Goal: Information Seeking & Learning: Learn about a topic

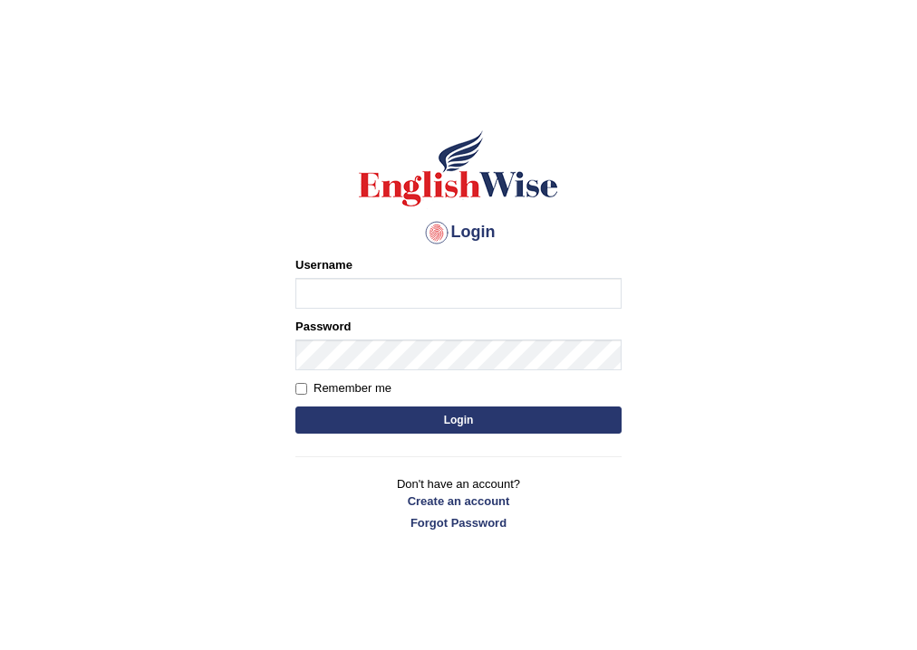
click at [337, 293] on input "Username" at bounding box center [458, 293] width 326 height 31
type input "s"
type input "sapanatimalsina_parrammata"
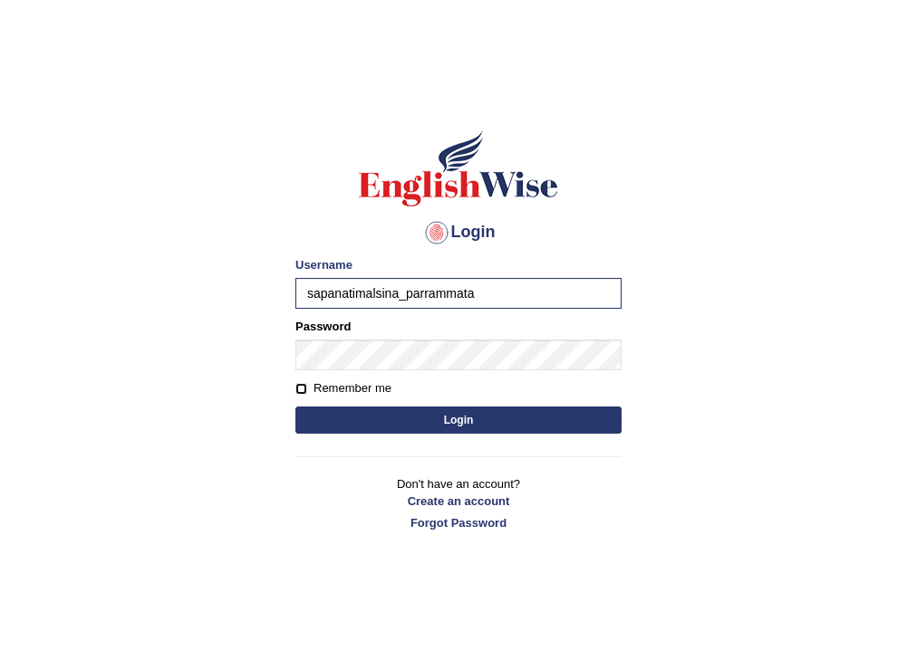
click at [297, 388] on input "Remember me" at bounding box center [301, 389] width 12 height 12
checkbox input "true"
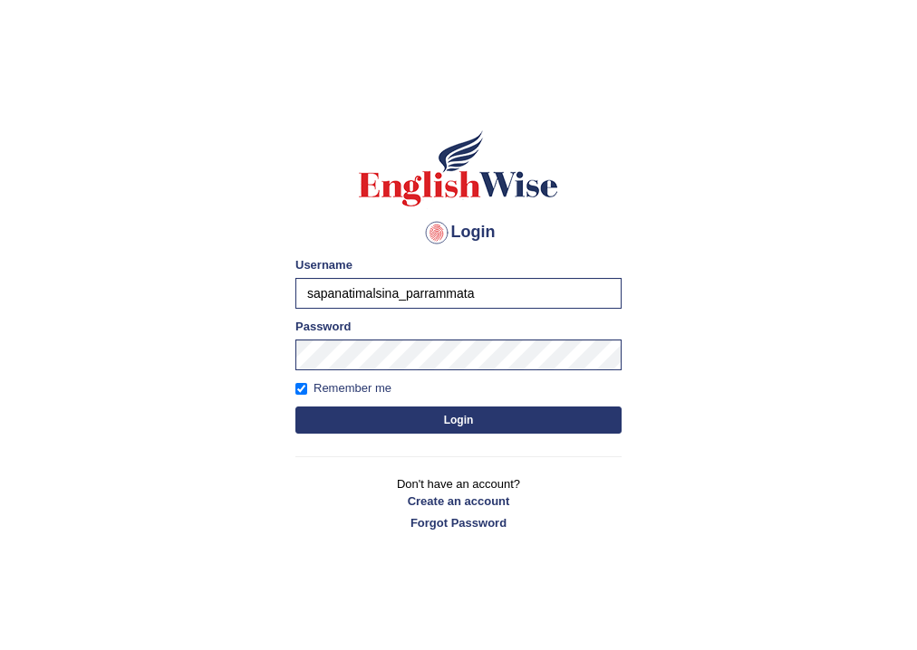
click at [326, 406] on form "Please fix the following errors: Username sapanatimalsina_parrammata Password R…" at bounding box center [458, 347] width 326 height 182
click at [447, 421] on button "Login" at bounding box center [458, 420] width 326 height 27
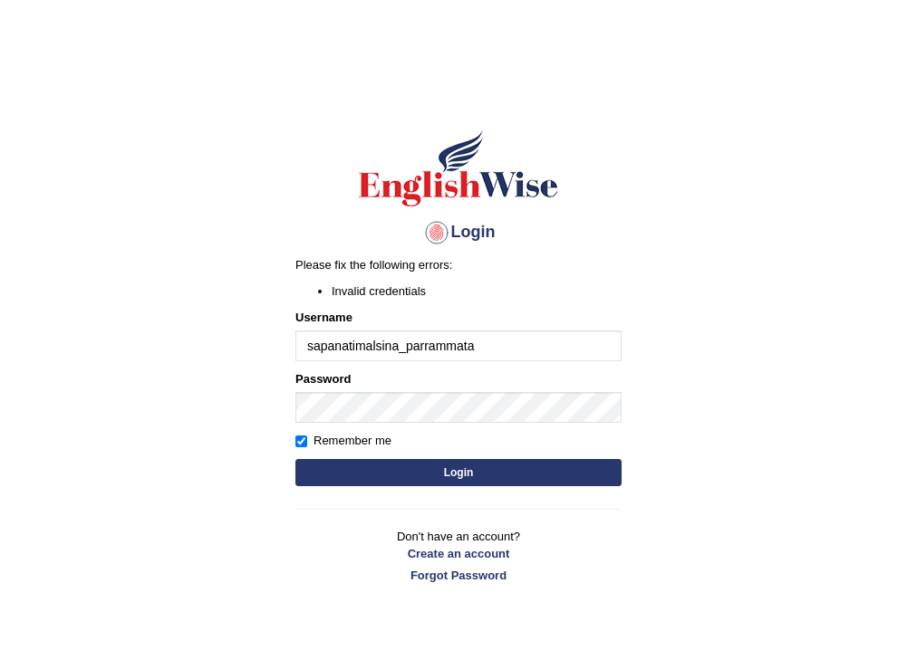
click at [388, 477] on button "Login" at bounding box center [458, 472] width 326 height 27
click at [390, 476] on div "Login Please fix the following errors: Invalid credentials Username sapanatimal…" at bounding box center [458, 356] width 357 height 506
click at [402, 467] on button "Login" at bounding box center [458, 472] width 326 height 27
click at [404, 466] on div "Login Please fix the following errors: Invalid credentials Username sapanatimal…" at bounding box center [458, 356] width 357 height 506
click at [467, 471] on button "Login" at bounding box center [458, 472] width 326 height 27
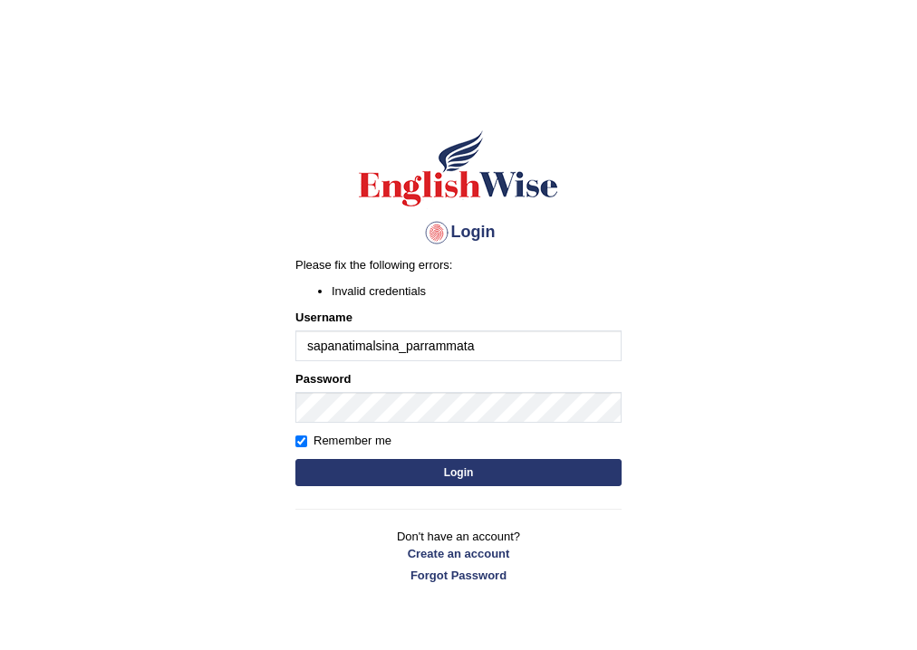
click at [513, 297] on li "Invalid credentials" at bounding box center [477, 291] width 290 height 17
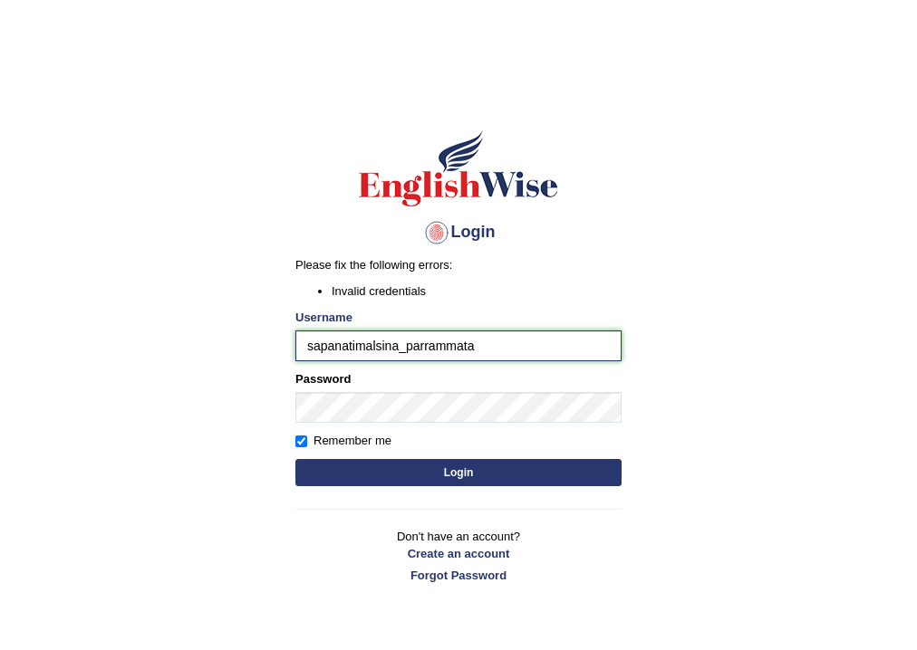
click at [482, 351] on input "sapanatimalsina_parrammata" at bounding box center [458, 346] width 326 height 31
type input "sapanatimalsina_parramatta"
click at [537, 466] on button "Login" at bounding box center [458, 472] width 326 height 27
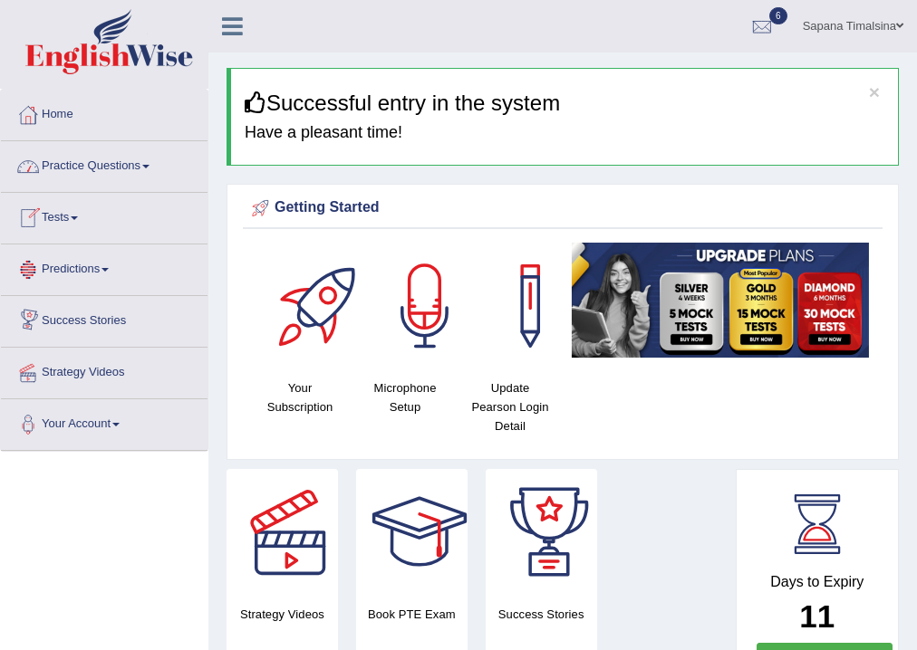
click at [100, 167] on link "Practice Questions" at bounding box center [104, 163] width 207 height 45
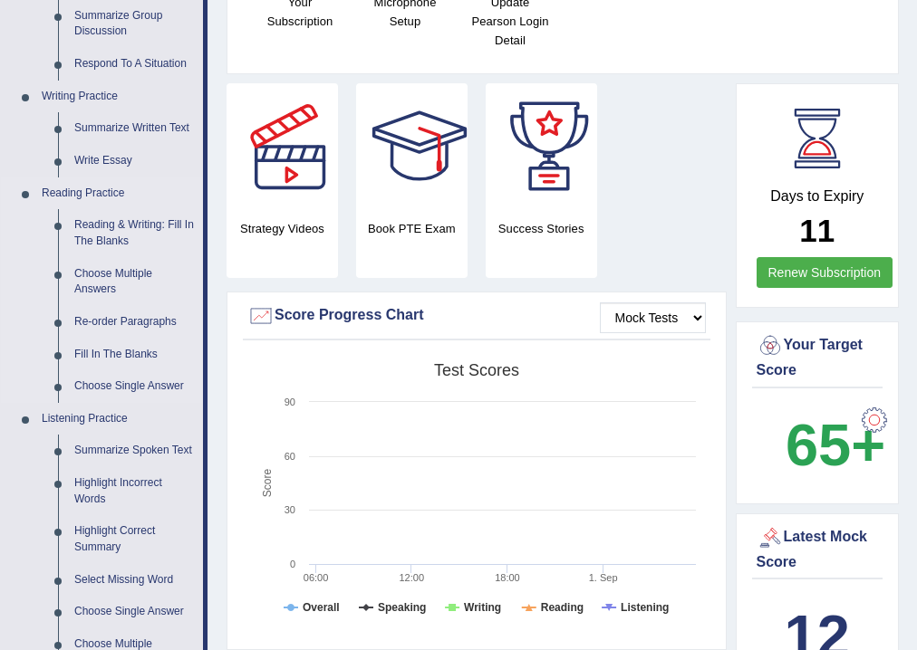
scroll to position [362, 0]
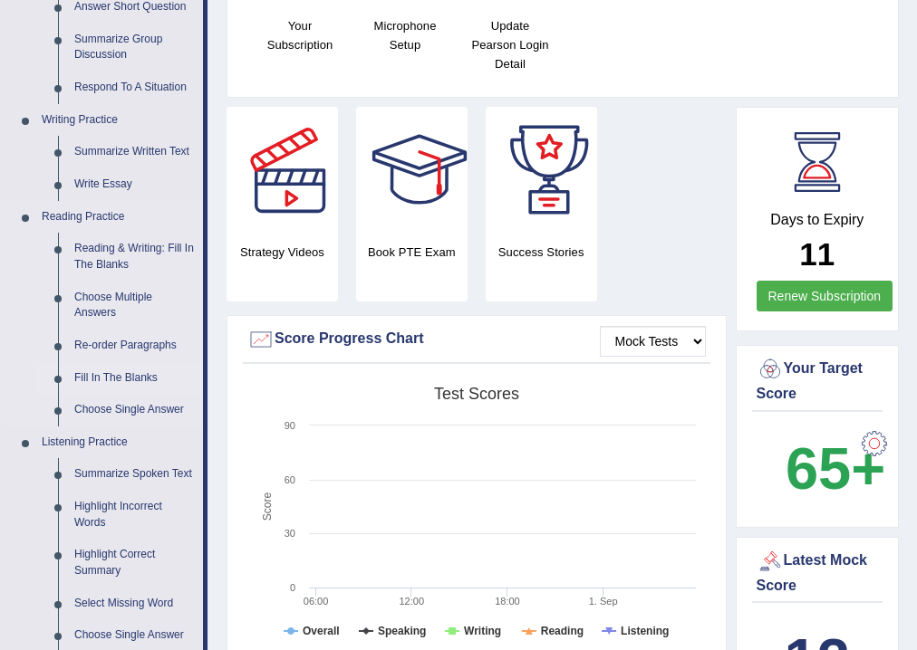
click at [72, 374] on link "Fill In The Blanks" at bounding box center [134, 378] width 137 height 33
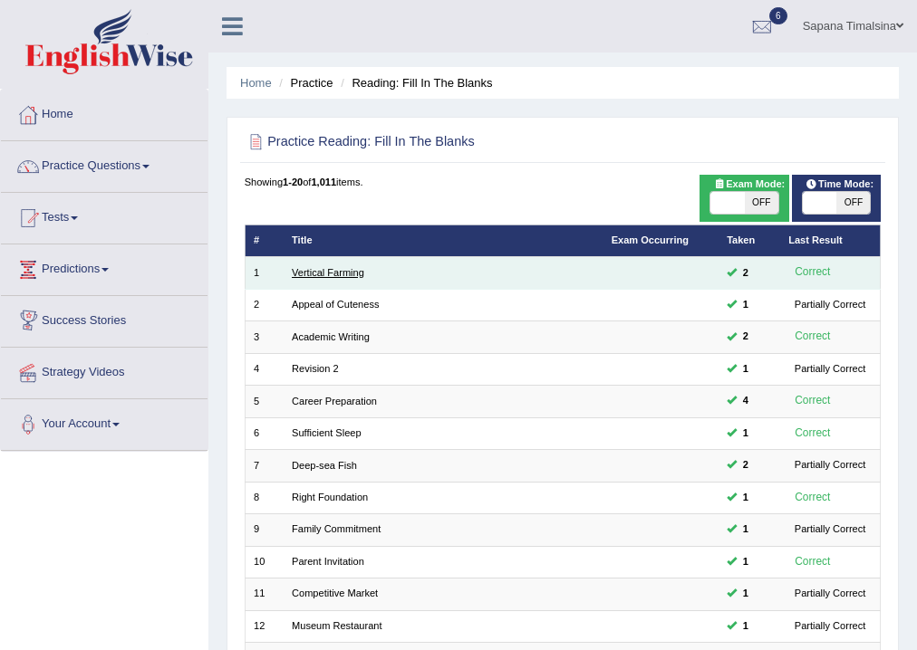
click at [325, 273] on link "Vertical Farming" at bounding box center [328, 272] width 72 height 11
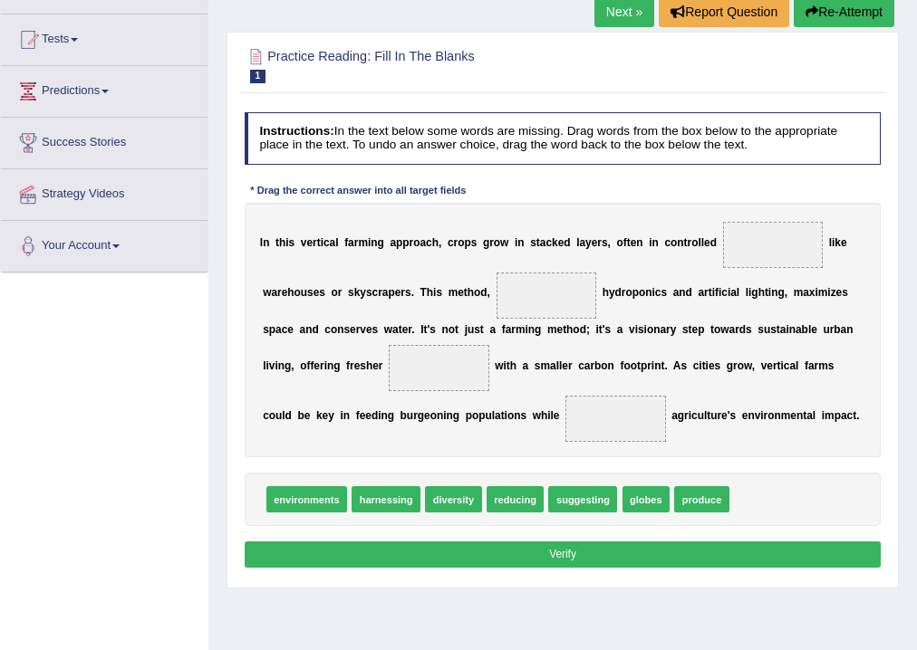
scroll to position [217, 0]
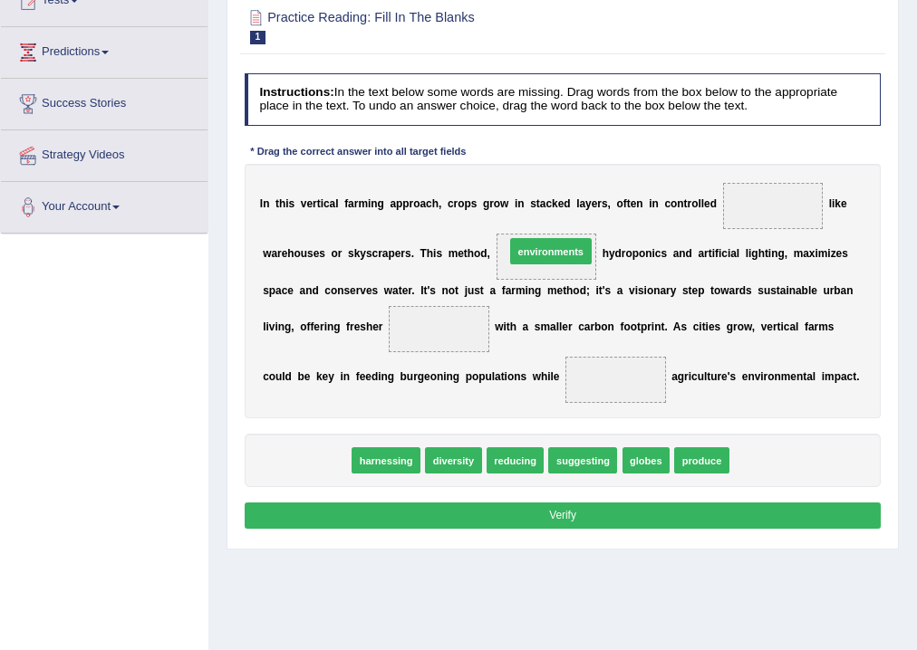
drag, startPoint x: 301, startPoint y: 456, endPoint x: 588, endPoint y: 211, distance: 377.7
click at [588, 211] on div "Instructions: In the text below some words are missing. Drag words from the box…" at bounding box center [562, 304] width 644 height 476
drag, startPoint x: 334, startPoint y: 460, endPoint x: 616, endPoint y: 216, distance: 372.4
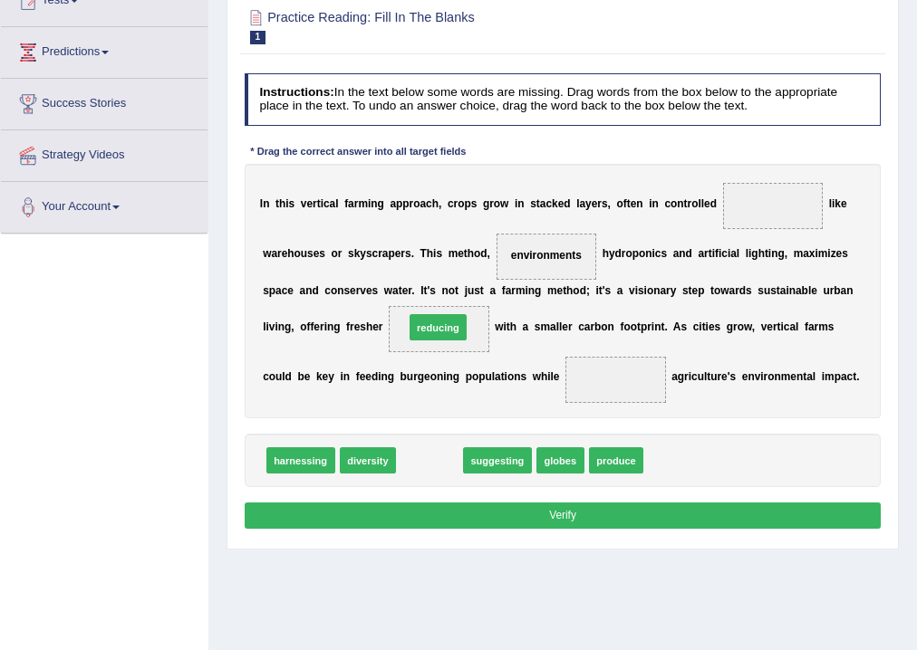
drag, startPoint x: 430, startPoint y: 467, endPoint x: 440, endPoint y: 312, distance: 156.1
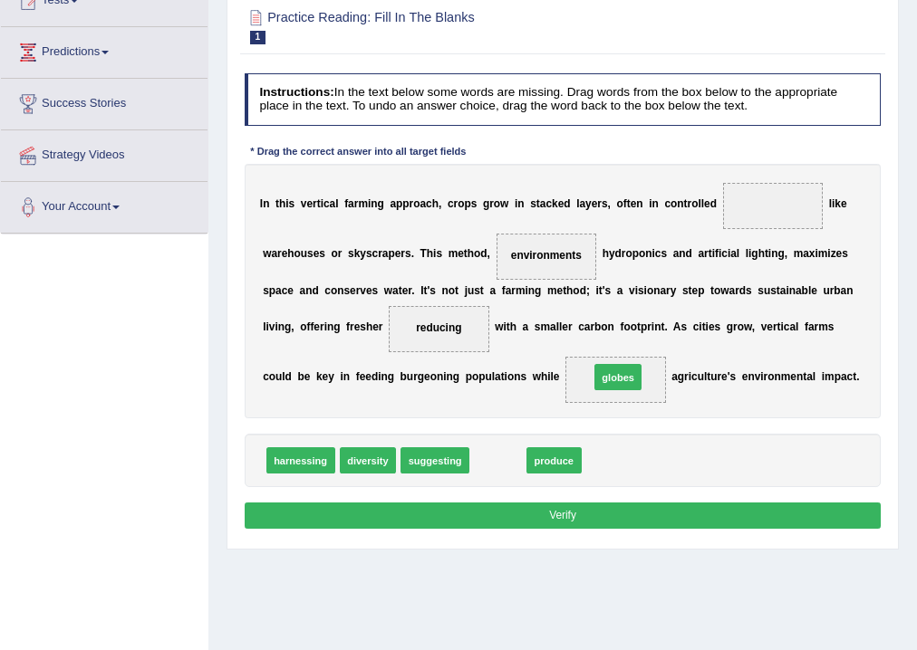
drag, startPoint x: 482, startPoint y: 464, endPoint x: 623, endPoint y: 366, distance: 171.9
drag, startPoint x: 511, startPoint y: 460, endPoint x: 819, endPoint y: 163, distance: 427.9
click at [819, 163] on div "Instructions: In the text below some words are missing. Drag words from the box…" at bounding box center [562, 304] width 644 height 476
drag, startPoint x: 492, startPoint y: 466, endPoint x: 824, endPoint y: 167, distance: 447.0
click at [824, 167] on div "Instructions: In the text below some words are missing. Drag words from the box…" at bounding box center [562, 304] width 644 height 476
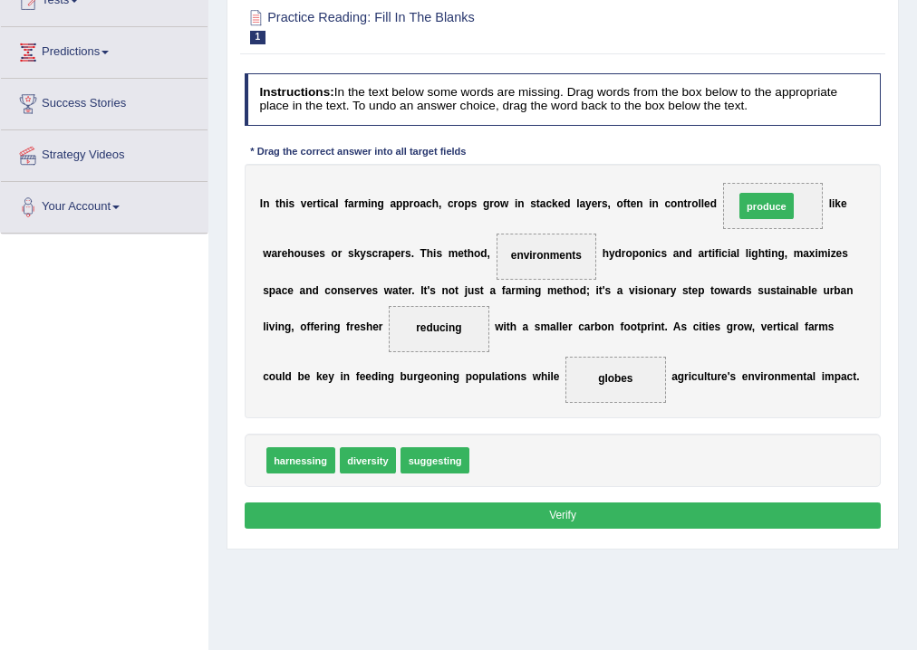
drag, startPoint x: 478, startPoint y: 458, endPoint x: 790, endPoint y: 159, distance: 431.8
click at [790, 159] on div "Instructions: In the text below some words are missing. Drag words from the box…" at bounding box center [562, 304] width 644 height 476
drag, startPoint x: 485, startPoint y: 464, endPoint x: 809, endPoint y: 157, distance: 446.6
click at [809, 157] on div "Instructions: In the text below some words are missing. Drag words from the box…" at bounding box center [562, 304] width 644 height 476
drag, startPoint x: 504, startPoint y: 467, endPoint x: 820, endPoint y: 170, distance: 433.8
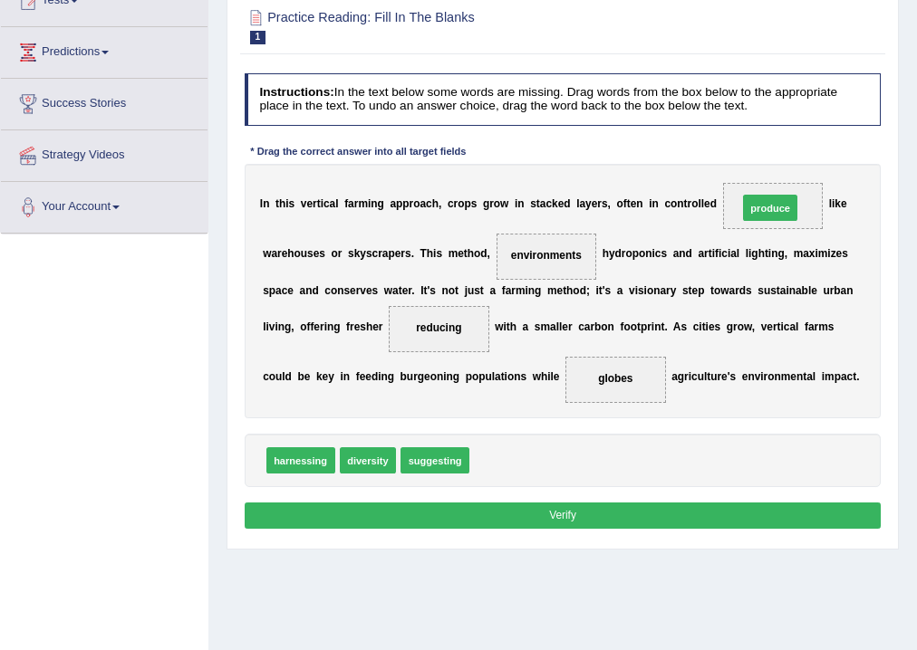
click at [820, 170] on div "Instructions: In the text below some words are missing. Drag words from the box…" at bounding box center [562, 304] width 644 height 476
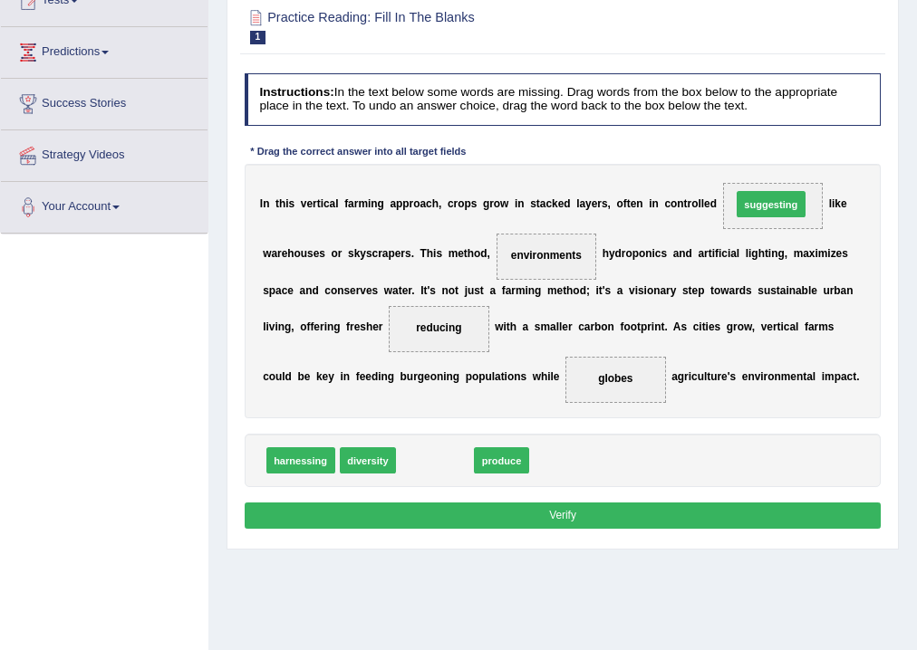
drag, startPoint x: 420, startPoint y: 462, endPoint x: 815, endPoint y: 161, distance: 496.4
click at [815, 161] on div "Instructions: In the text below some words are missing. Drag words from the box…" at bounding box center [562, 304] width 644 height 476
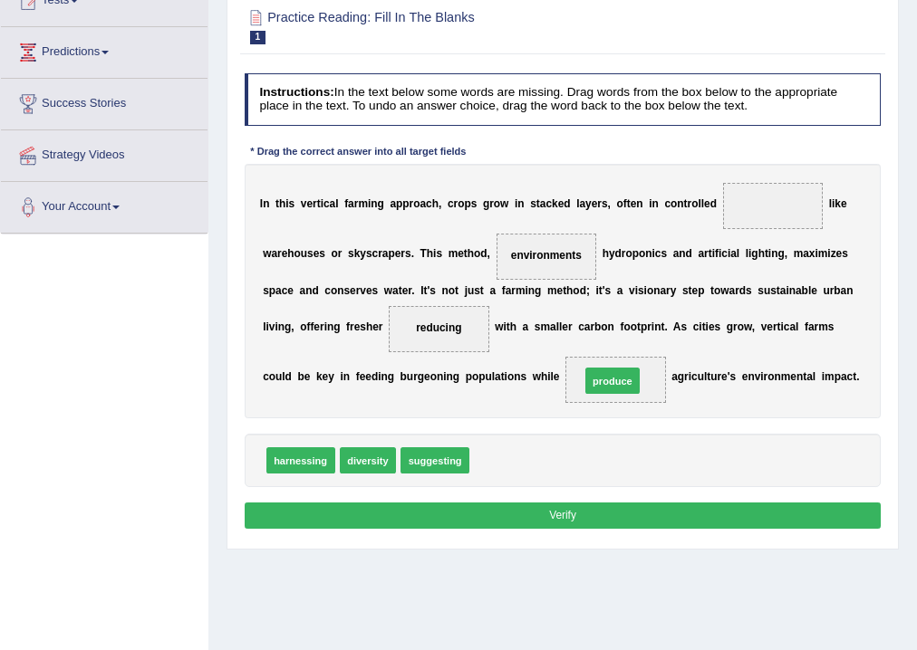
drag, startPoint x: 504, startPoint y: 464, endPoint x: 634, endPoint y: 370, distance: 160.4
drag, startPoint x: 492, startPoint y: 469, endPoint x: 804, endPoint y: 168, distance: 433.7
click at [804, 168] on div "Instructions: In the text below some words are missing. Drag words from the box…" at bounding box center [562, 304] width 644 height 476
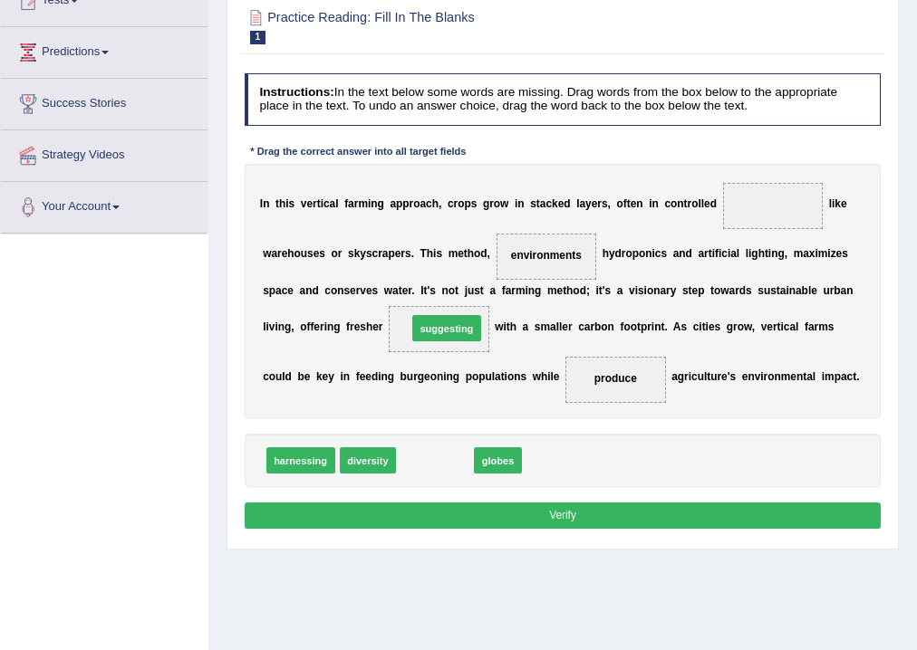
drag, startPoint x: 429, startPoint y: 465, endPoint x: 443, endPoint y: 310, distance: 155.5
drag, startPoint x: 420, startPoint y: 465, endPoint x: 441, endPoint y: 311, distance: 155.4
drag, startPoint x: 420, startPoint y: 460, endPoint x: 764, endPoint y: 226, distance: 416.0
drag, startPoint x: 433, startPoint y: 460, endPoint x: 834, endPoint y: 162, distance: 499.8
click at [834, 162] on div "Instructions: In the text below some words are missing. Drag words from the box…" at bounding box center [562, 304] width 644 height 476
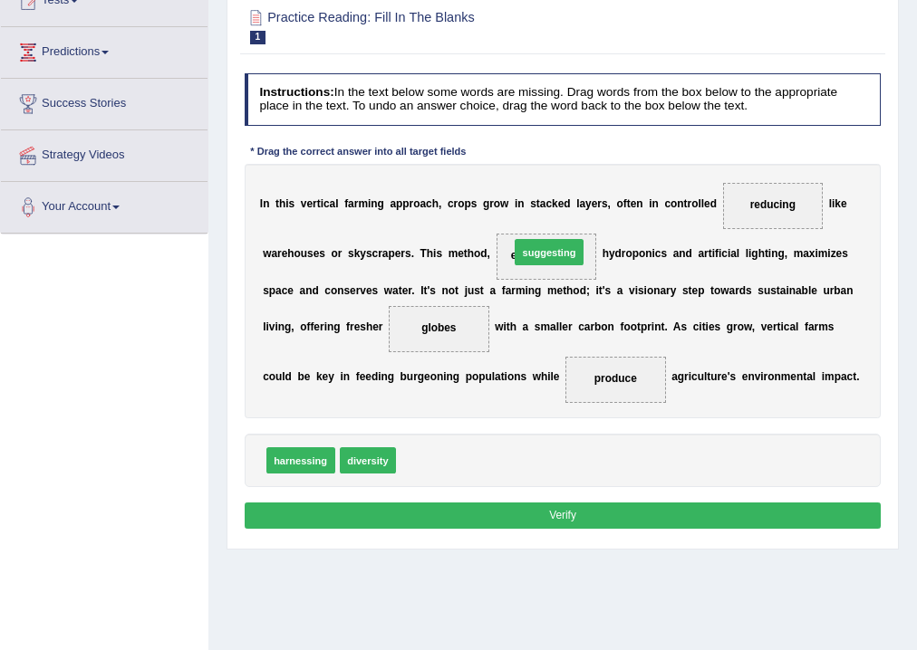
drag, startPoint x: 435, startPoint y: 464, endPoint x: 569, endPoint y: 219, distance: 278.9
drag, startPoint x: 457, startPoint y: 460, endPoint x: 851, endPoint y: 162, distance: 494.0
click at [851, 162] on div "Instructions: In the text below some words are missing. Drag words from the box…" at bounding box center [562, 304] width 644 height 476
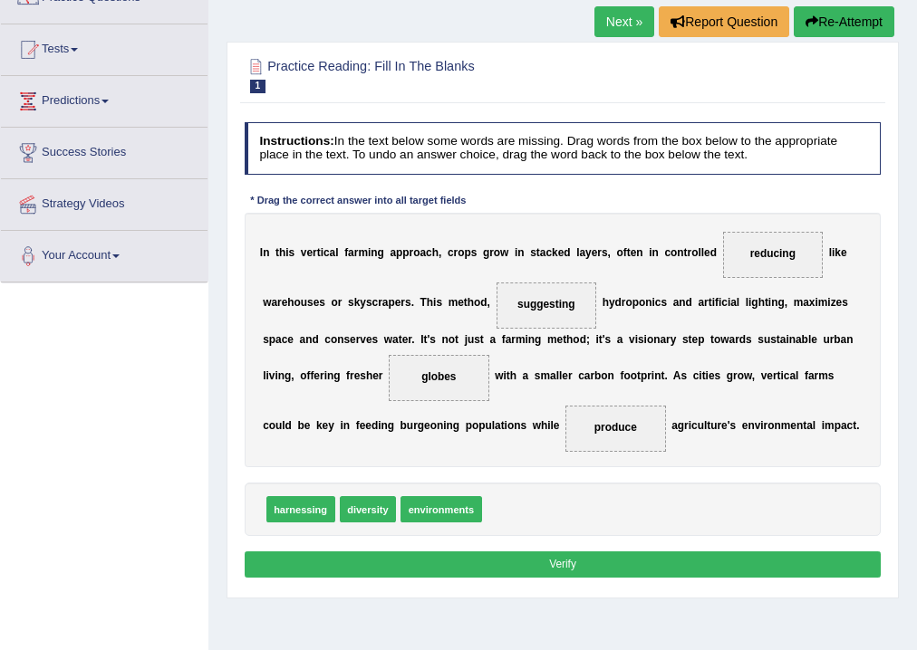
scroll to position [145, 0]
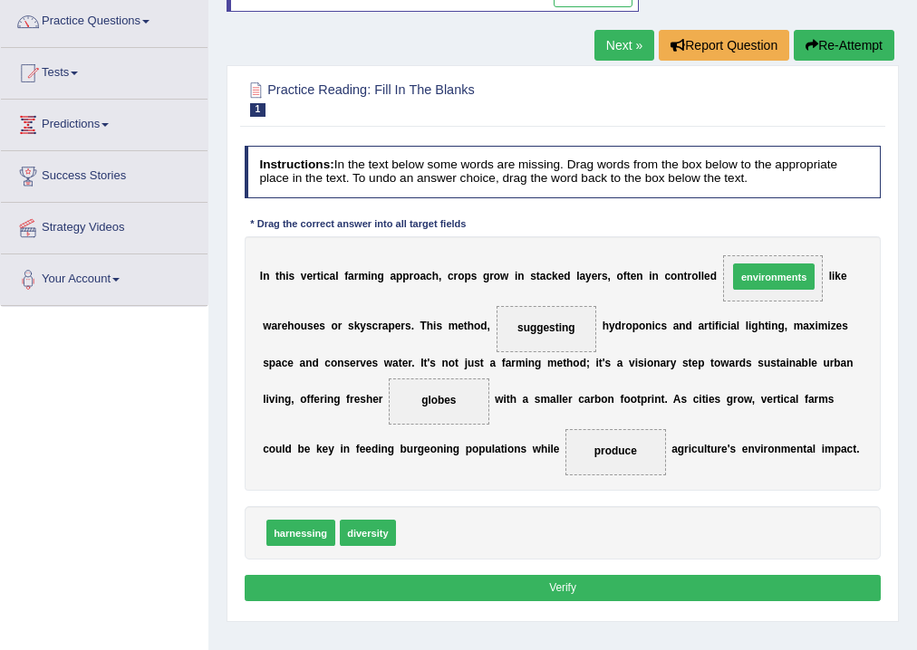
drag, startPoint x: 471, startPoint y: 533, endPoint x: 862, endPoint y: 232, distance: 493.5
click at [862, 232] on div "Instructions: In the text below some words are missing. Drag words from the box…" at bounding box center [562, 377] width 644 height 476
drag, startPoint x: 409, startPoint y: 533, endPoint x: 802, endPoint y: 230, distance: 495.3
click at [802, 230] on div "Instructions: In the text below some words are missing. Drag words from the box…" at bounding box center [562, 377] width 644 height 476
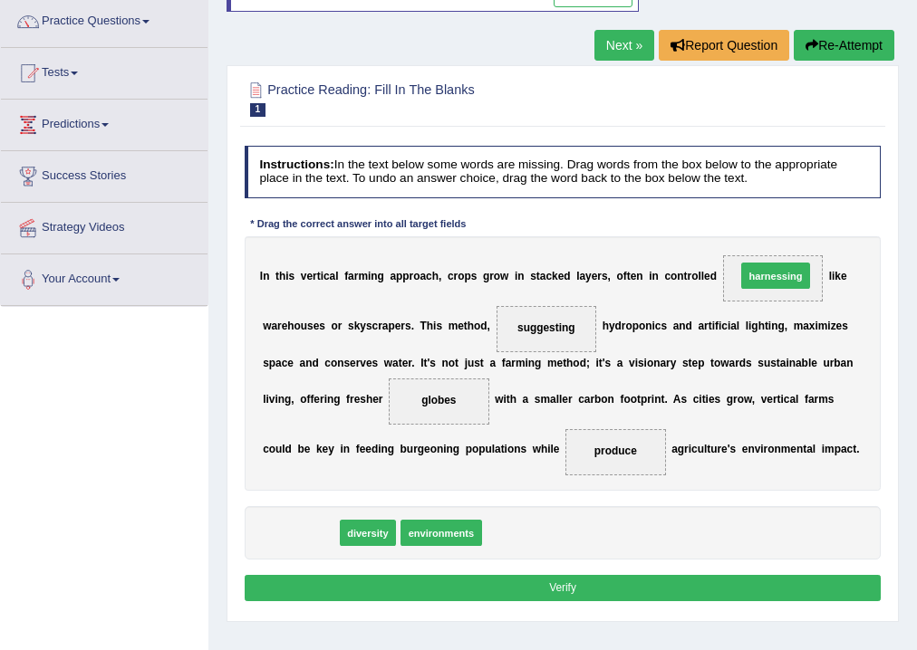
drag, startPoint x: 285, startPoint y: 535, endPoint x: 844, endPoint y: 233, distance: 635.5
click at [844, 233] on div "Instructions: In the text below some words are missing. Drag words from the box…" at bounding box center [562, 377] width 644 height 476
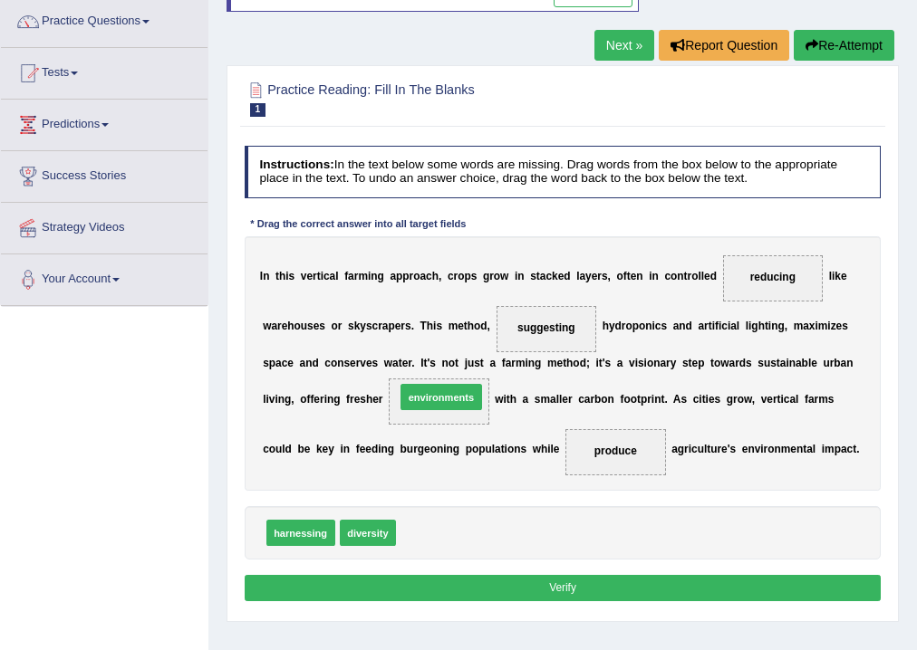
drag, startPoint x: 431, startPoint y: 530, endPoint x: 431, endPoint y: 370, distance: 159.4
drag, startPoint x: 419, startPoint y: 525, endPoint x: 774, endPoint y: 285, distance: 427.8
drag, startPoint x: 440, startPoint y: 533, endPoint x: 587, endPoint y: 285, distance: 287.5
click at [587, 285] on div "Instructions: In the text below some words are missing. Drag words from the box…" at bounding box center [562, 377] width 644 height 476
drag, startPoint x: 423, startPoint y: 537, endPoint x: 558, endPoint y: 326, distance: 250.5
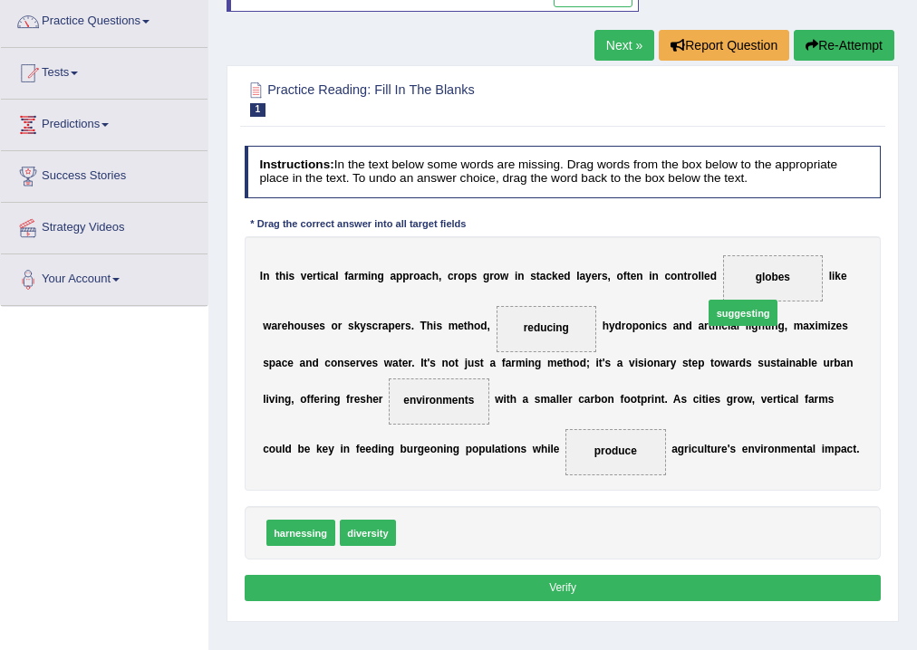
drag, startPoint x: 431, startPoint y: 534, endPoint x: 793, endPoint y: 276, distance: 444.9
drag, startPoint x: 415, startPoint y: 537, endPoint x: 630, endPoint y: 447, distance: 233.5
drag, startPoint x: 418, startPoint y: 532, endPoint x: 438, endPoint y: 384, distance: 149.0
drag, startPoint x: 433, startPoint y: 533, endPoint x: 557, endPoint y: 320, distance: 246.4
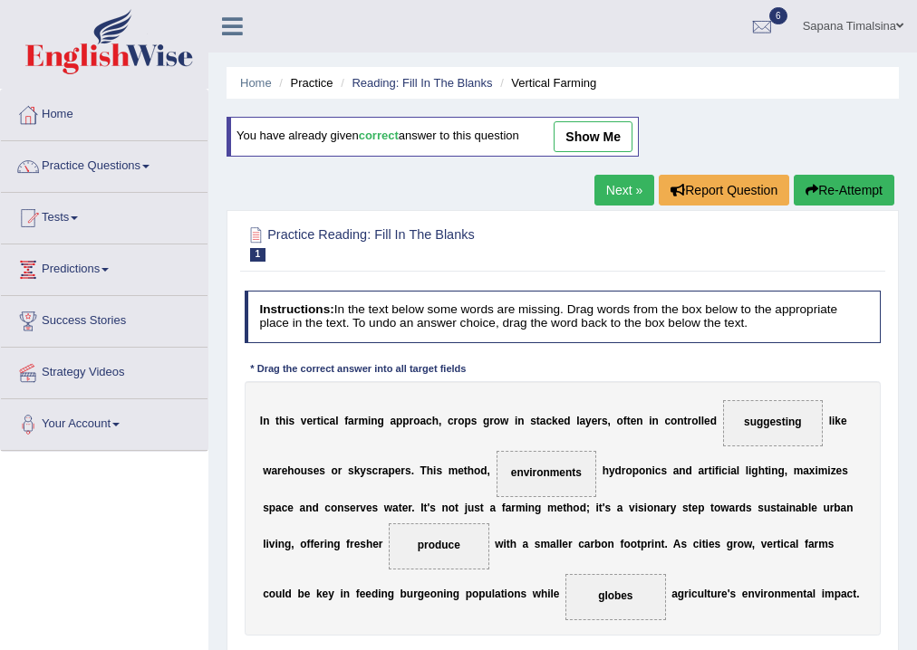
click at [836, 189] on button "Re-Attempt" at bounding box center [843, 190] width 101 height 31
click at [76, 216] on link "Tests" at bounding box center [104, 215] width 207 height 45
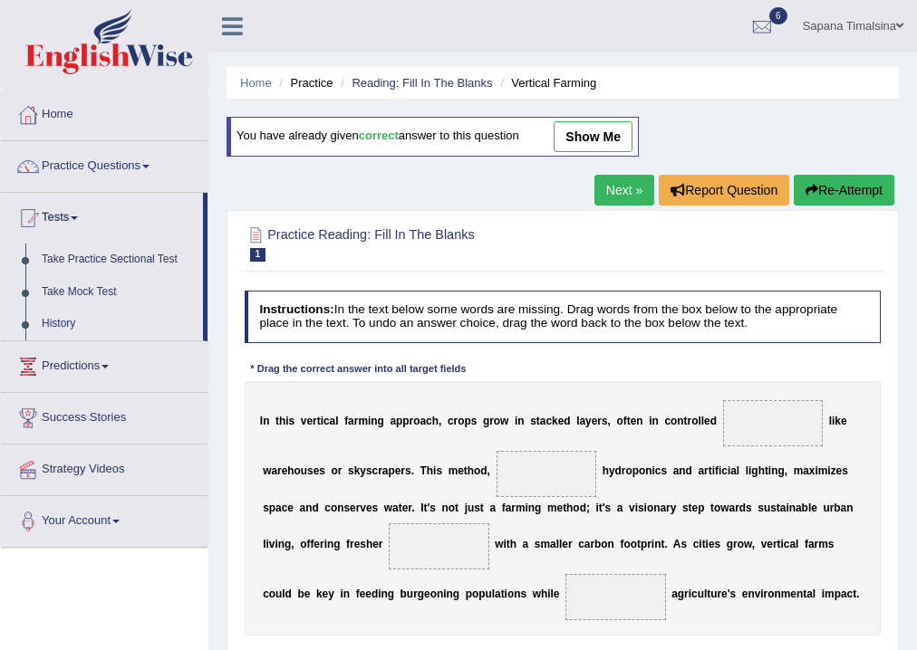
click at [62, 324] on link "History" at bounding box center [118, 324] width 169 height 33
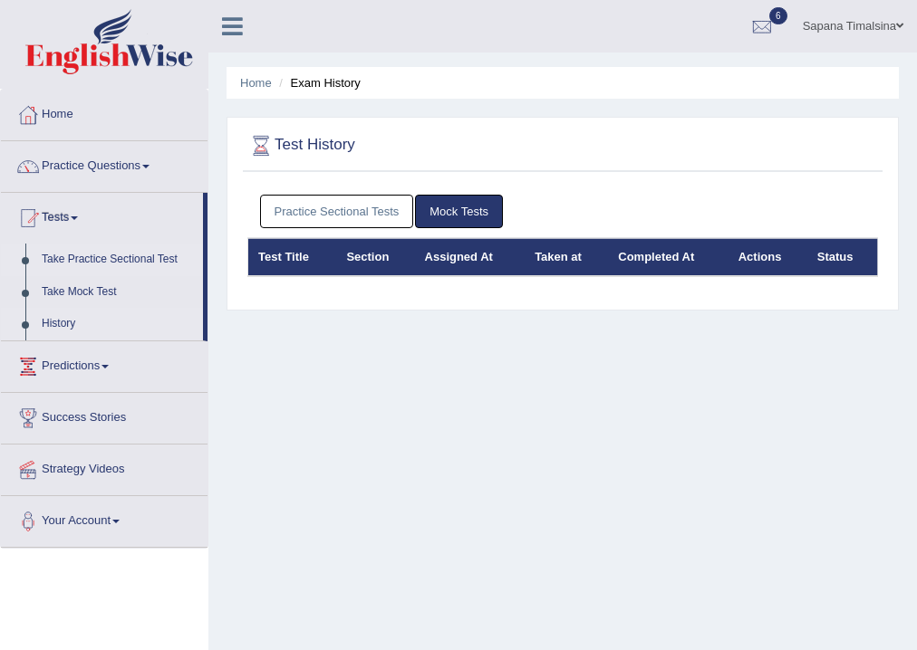
click at [74, 259] on link "Take Practice Sectional Test" at bounding box center [118, 260] width 169 height 33
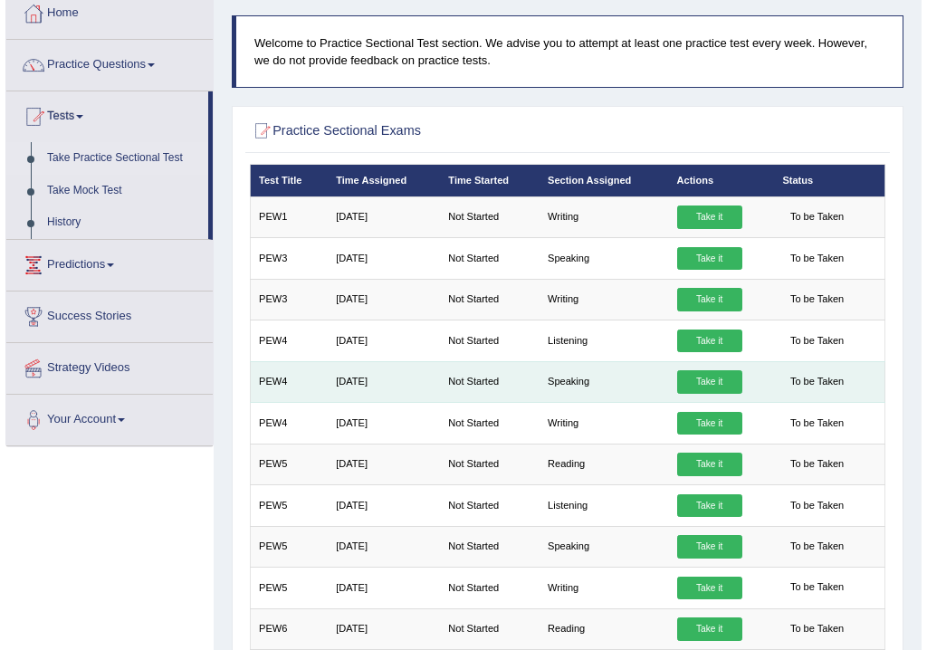
scroll to position [145, 0]
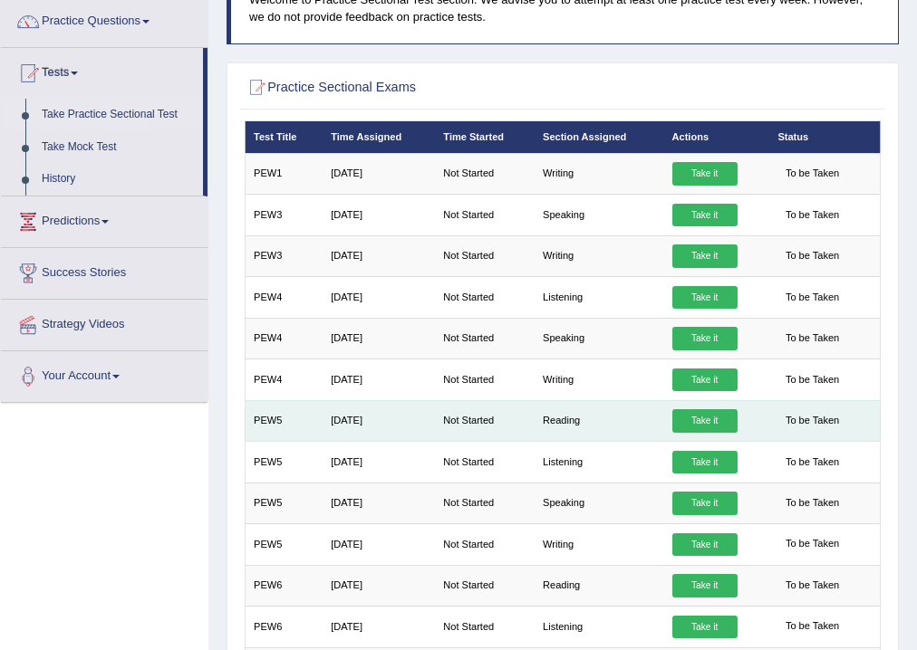
click at [716, 413] on link "Take it" at bounding box center [704, 421] width 65 height 24
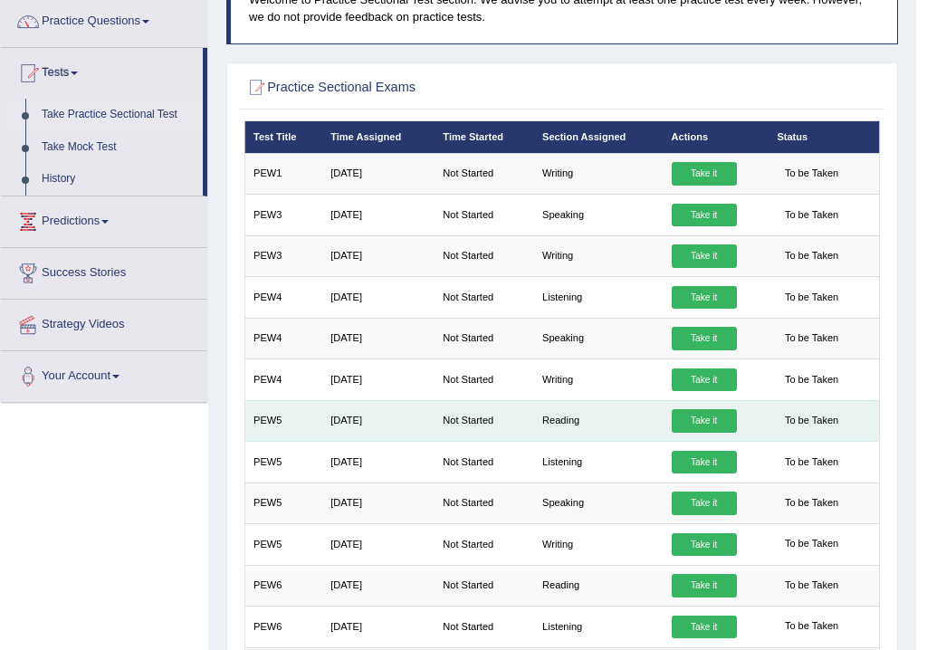
click at [716, 413] on div "× Have you watched our instructional video on how to take a Mock Test?writing N…" at bounding box center [562, 517] width 644 height 794
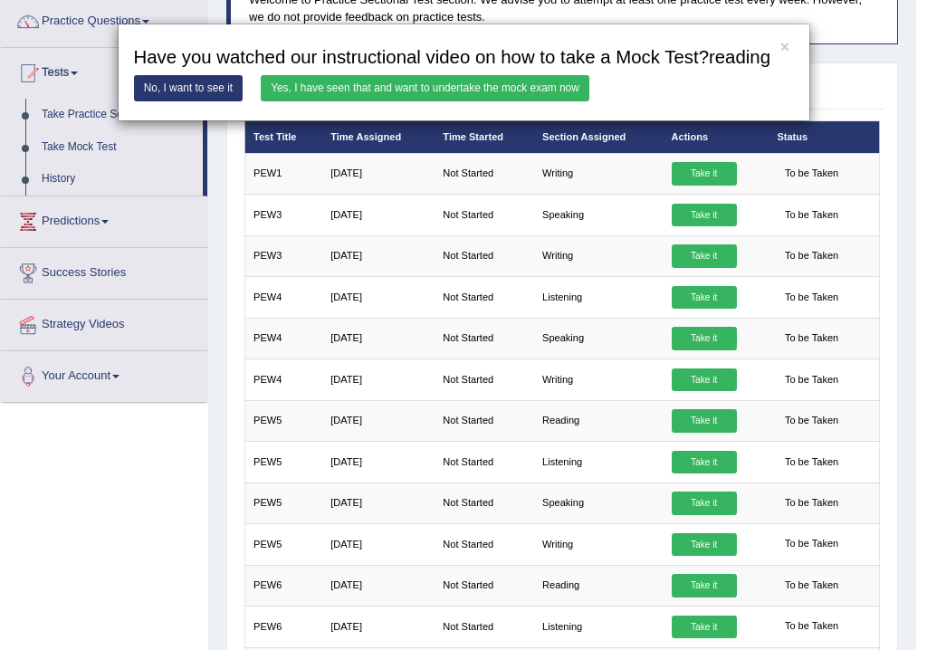
click at [372, 86] on link "Yes, I have seen that and want to undertake the mock exam now" at bounding box center [425, 88] width 329 height 26
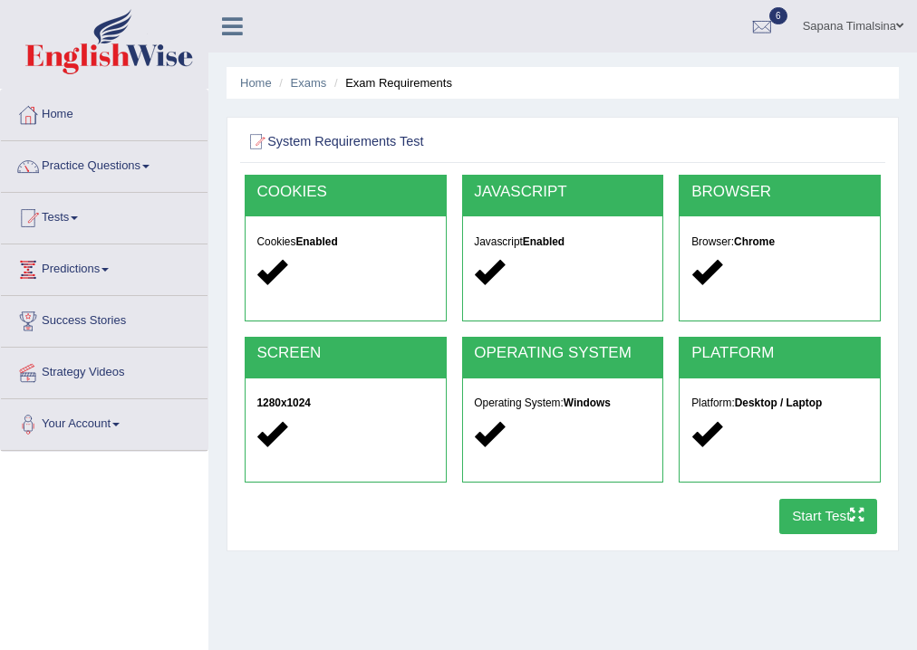
click at [830, 522] on button "Start Test" at bounding box center [828, 516] width 99 height 35
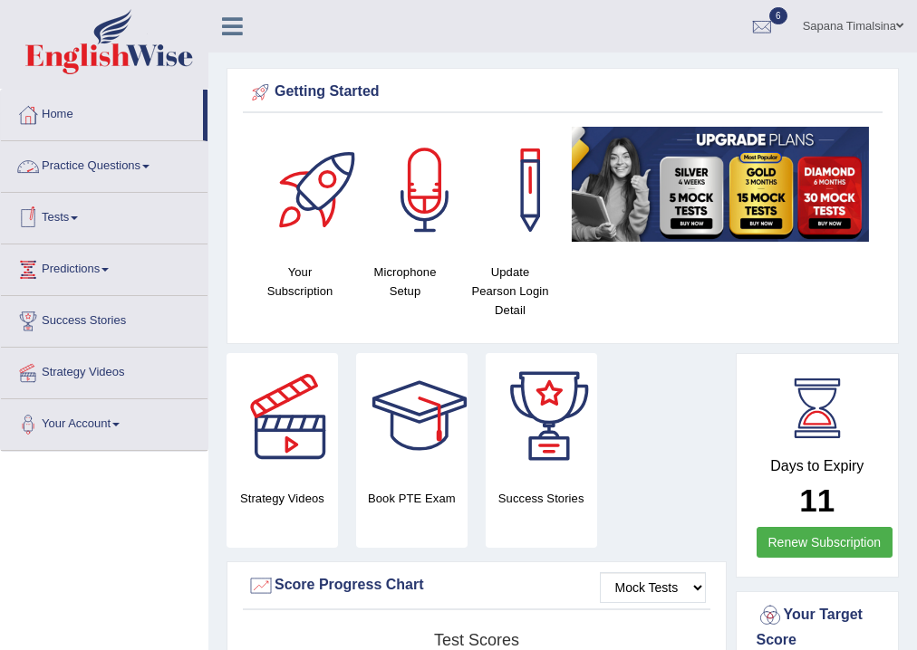
click at [83, 224] on link "Tests" at bounding box center [104, 215] width 207 height 45
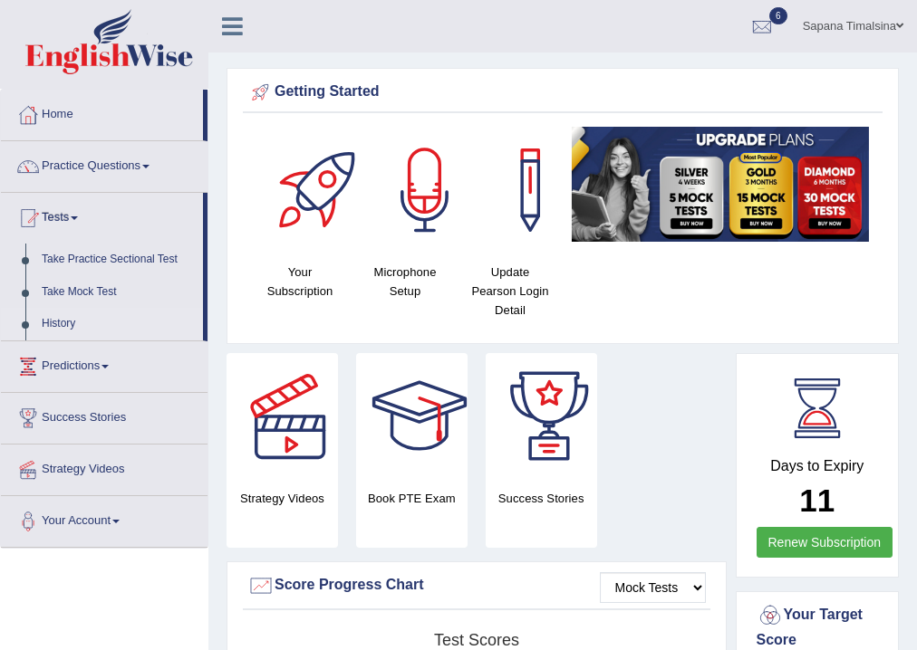
click at [53, 327] on link "History" at bounding box center [118, 324] width 169 height 33
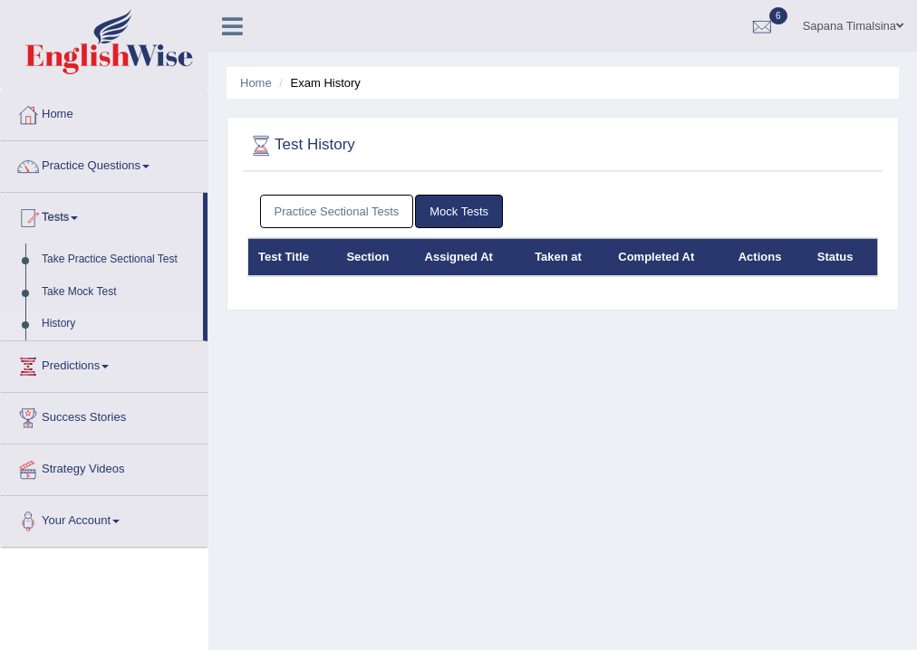
click at [308, 212] on link "Practice Sectional Tests" at bounding box center [337, 212] width 154 height 34
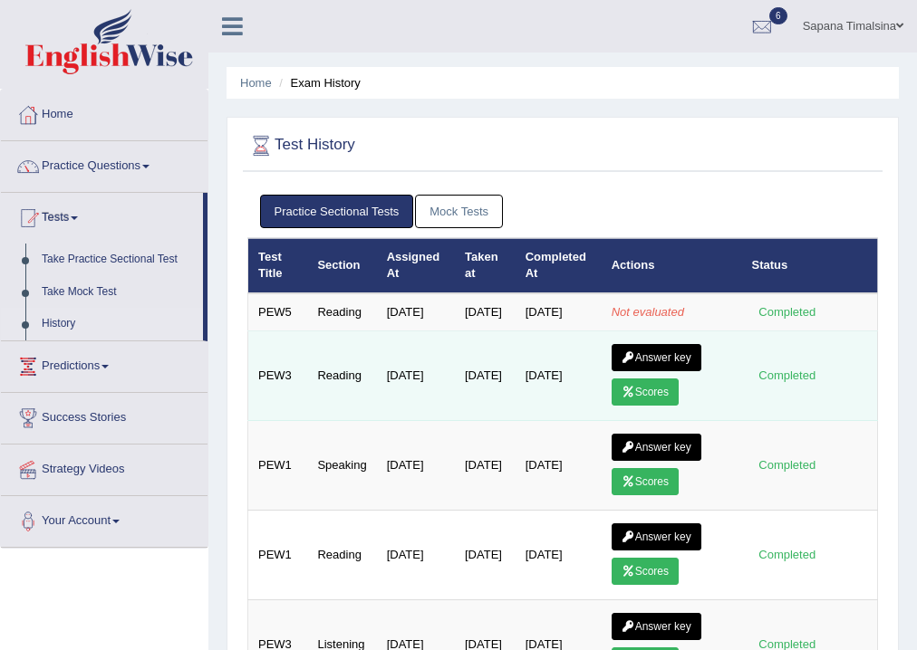
click at [790, 385] on div "Completed" at bounding box center [787, 375] width 71 height 19
click at [639, 406] on link "Scores" at bounding box center [644, 392] width 67 height 27
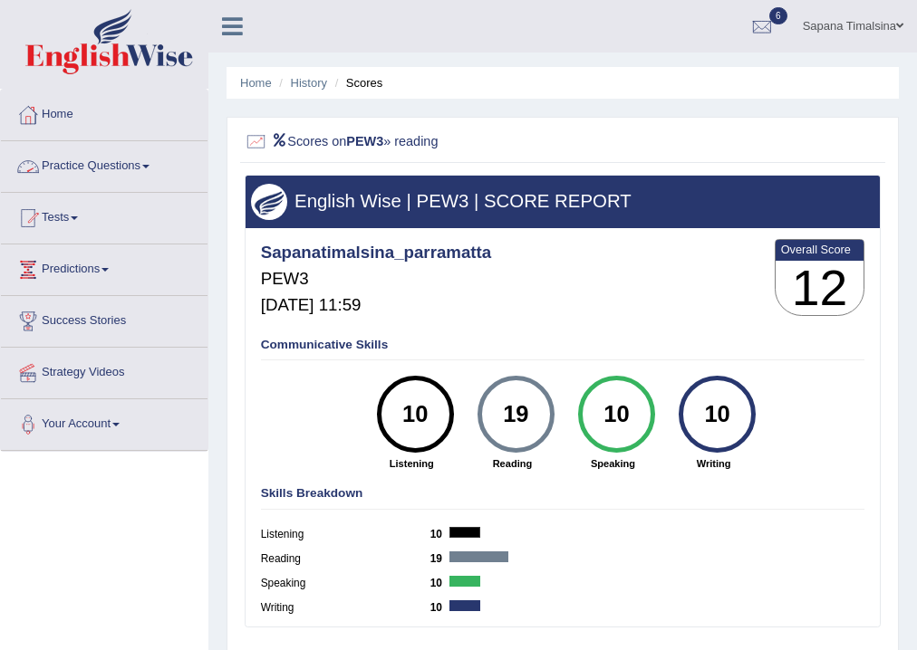
click at [91, 170] on link "Practice Questions" at bounding box center [104, 163] width 207 height 45
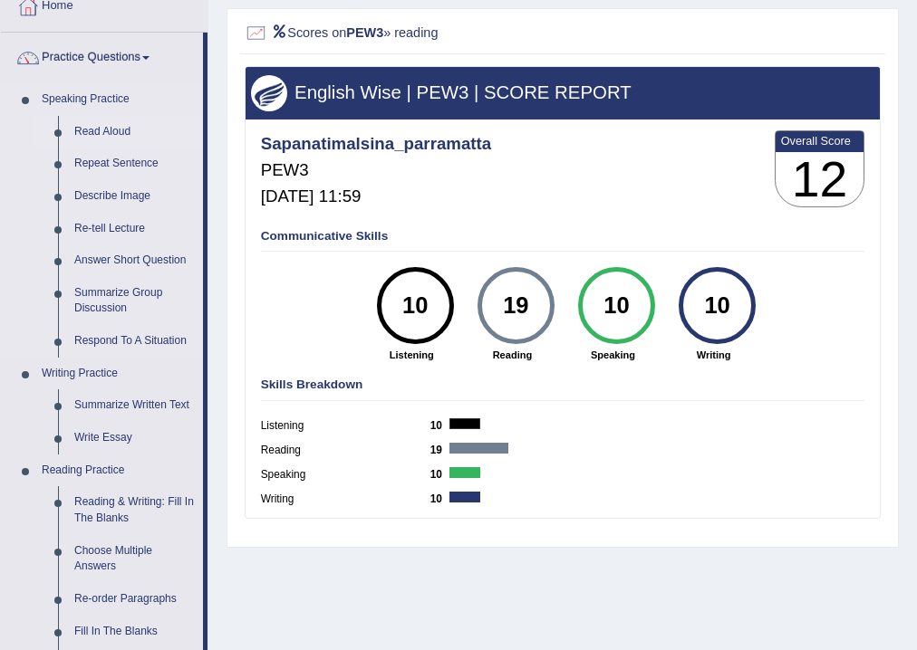
scroll to position [145, 0]
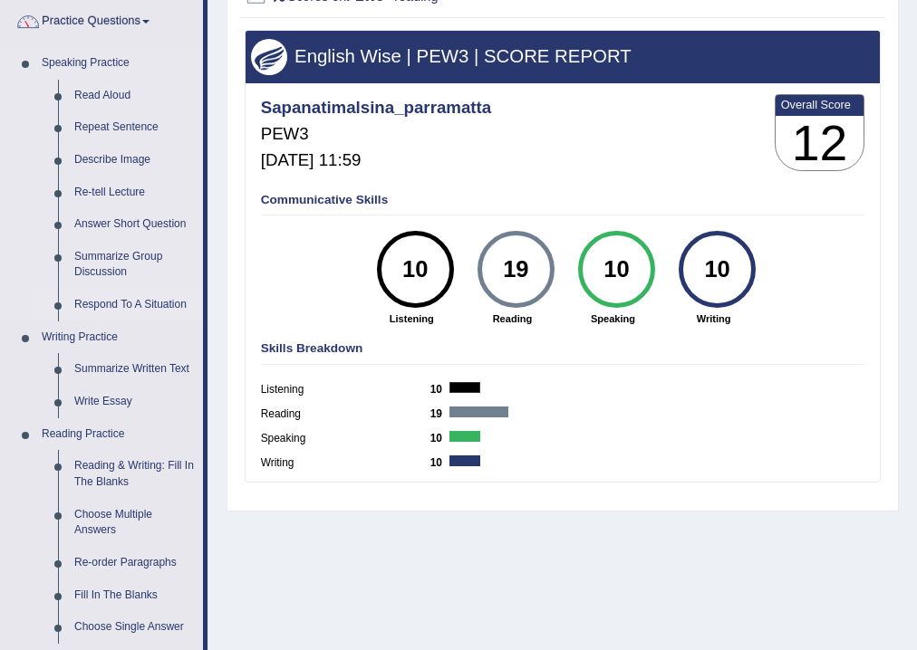
click at [94, 303] on link "Respond To A Situation" at bounding box center [134, 305] width 137 height 33
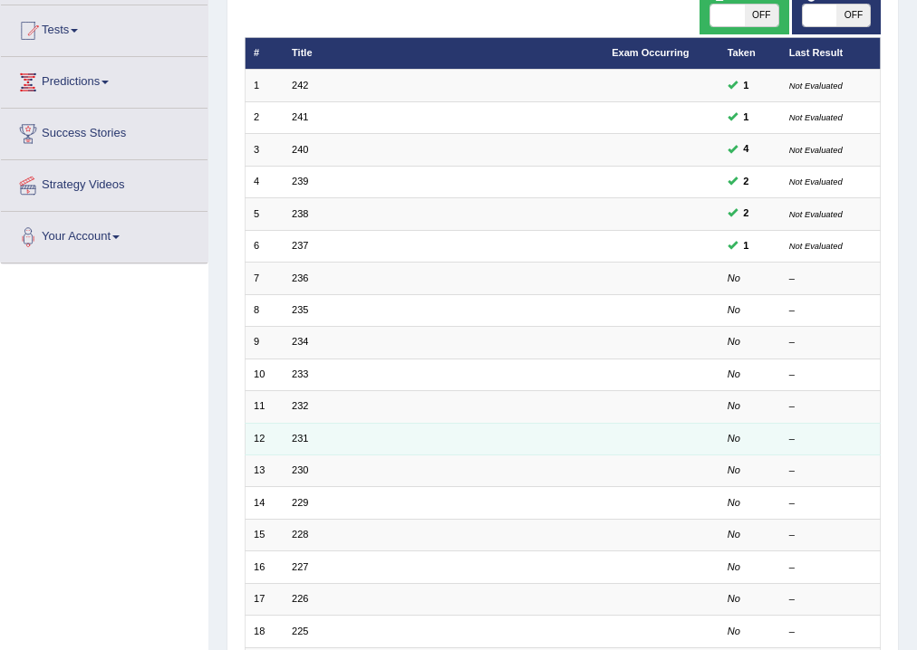
scroll to position [217, 0]
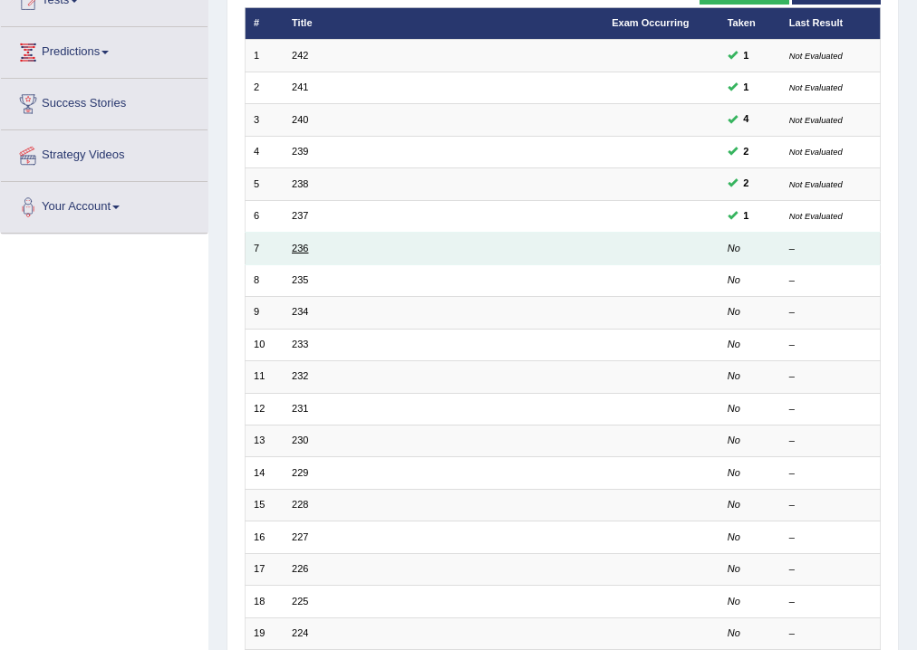
click at [296, 246] on link "236" at bounding box center [300, 248] width 16 height 11
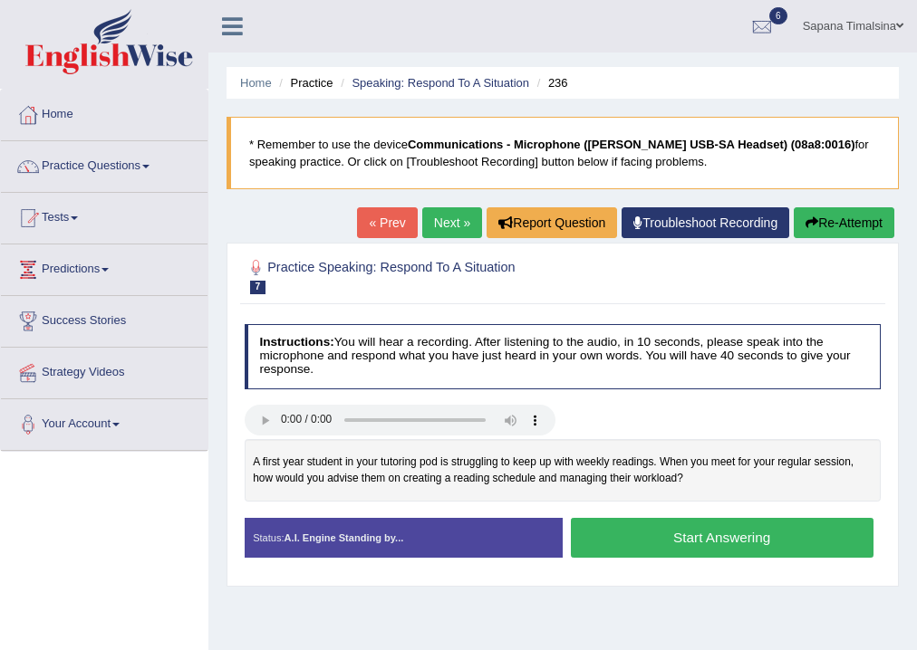
click at [721, 537] on button "Start Answering" at bounding box center [722, 537] width 303 height 39
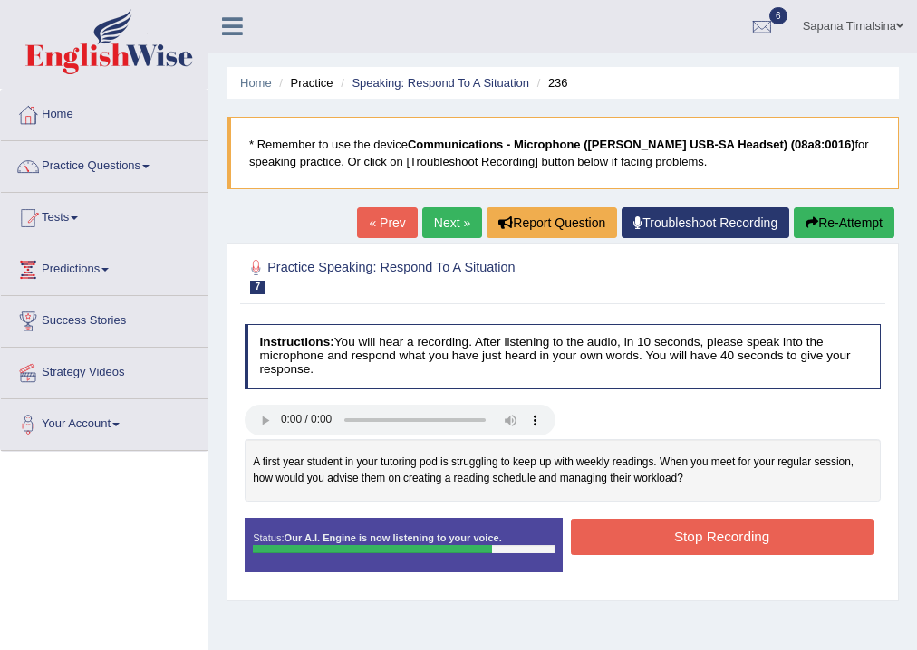
click at [645, 543] on button "Stop Recording" at bounding box center [722, 536] width 303 height 35
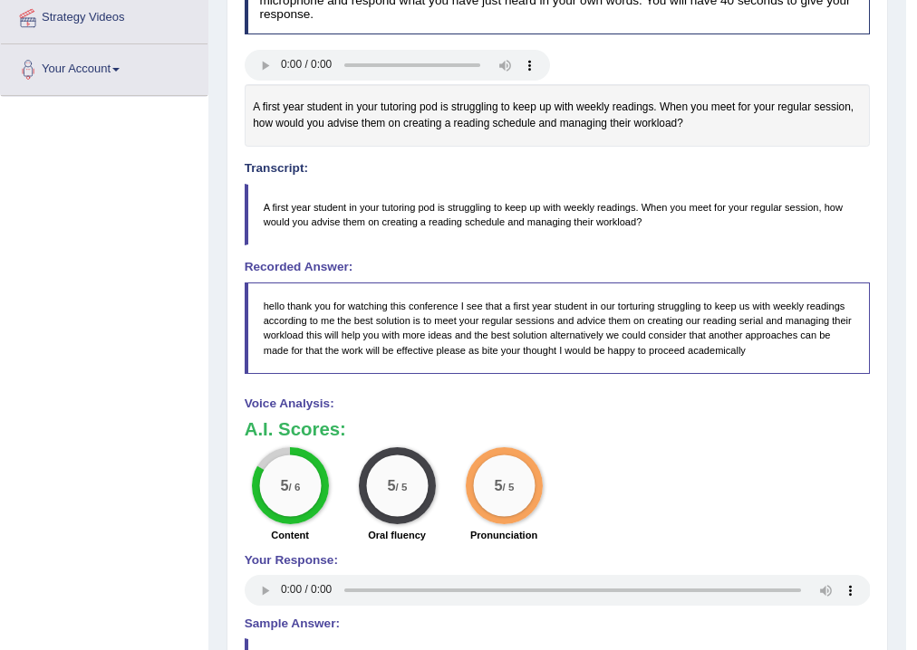
scroll to position [362, 0]
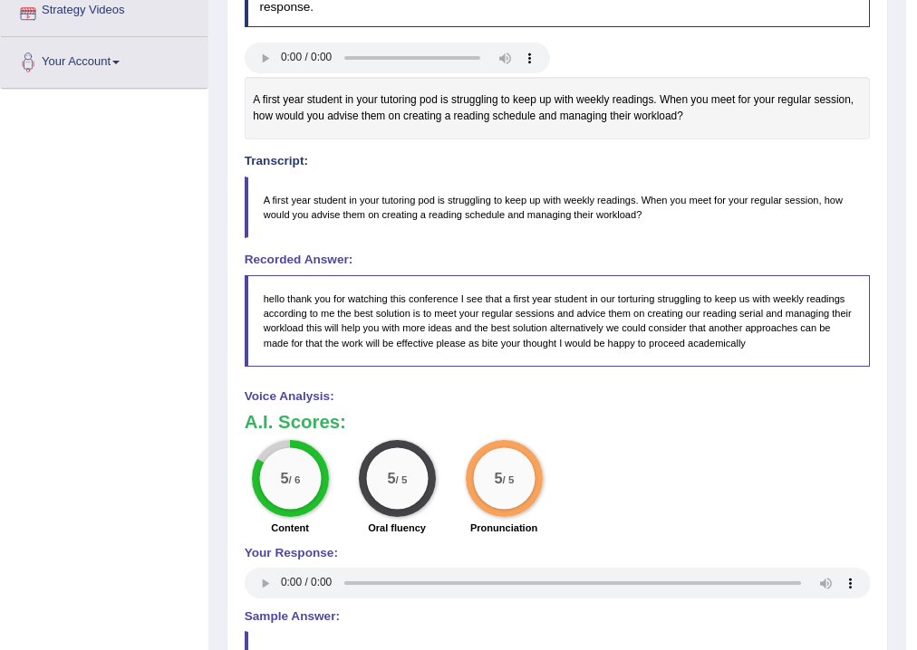
click at [50, 291] on div "Toggle navigation Home Practice Questions Speaking Practice Read Aloud Repeat S…" at bounding box center [453, 232] width 906 height 1188
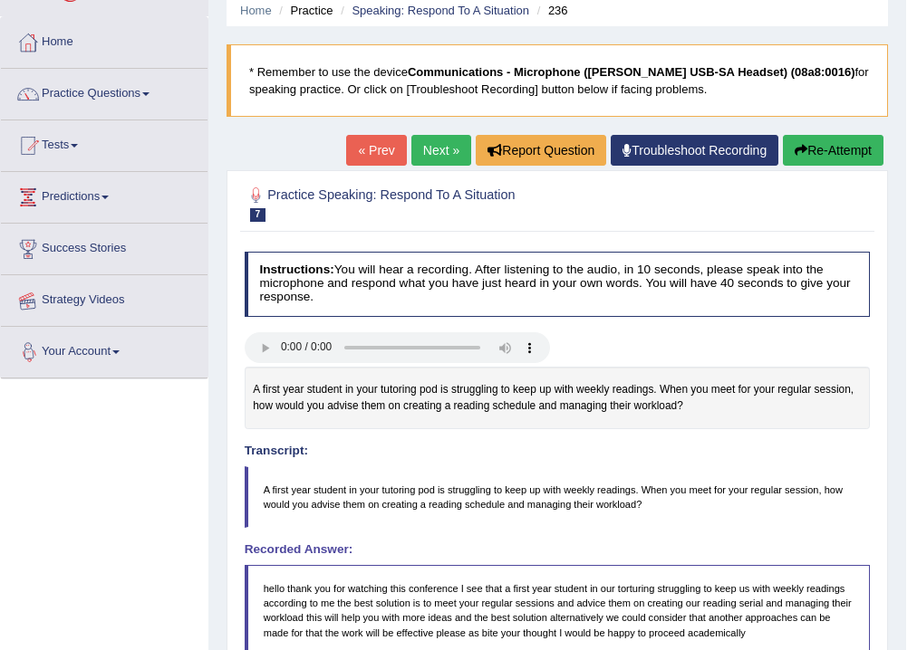
scroll to position [0, 0]
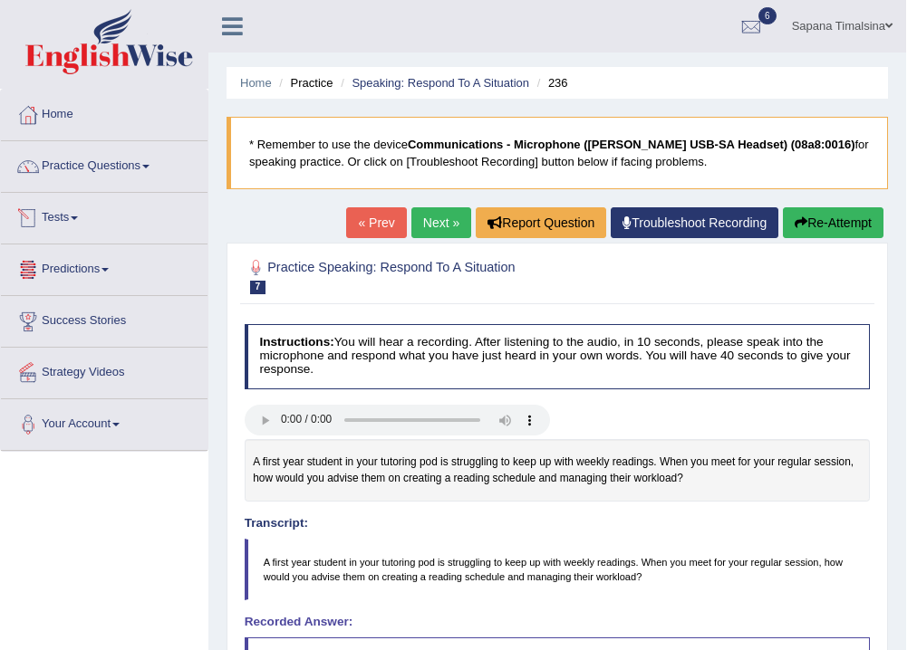
click at [75, 215] on link "Tests" at bounding box center [104, 215] width 207 height 45
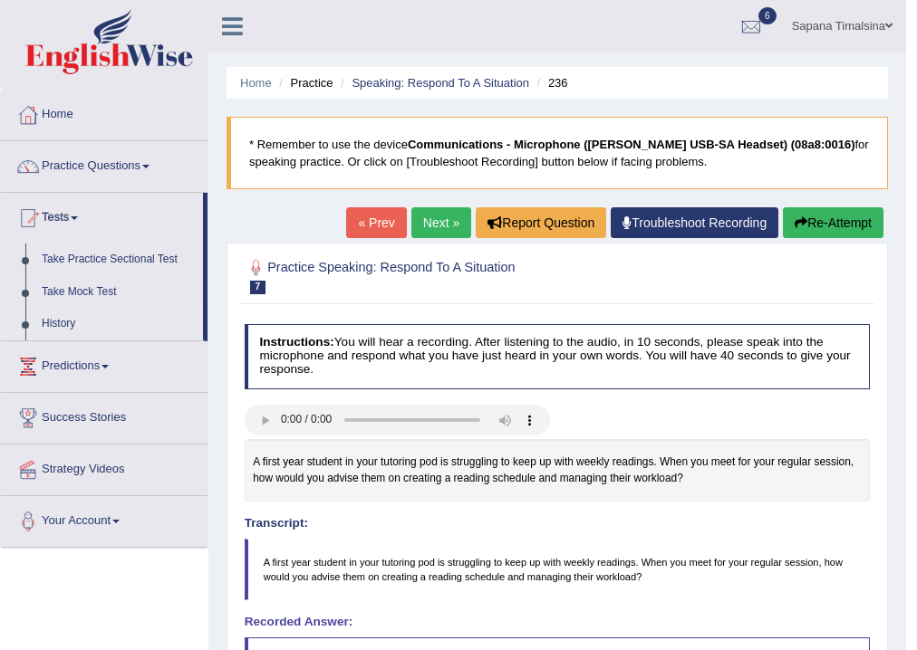
click at [64, 322] on link "History" at bounding box center [118, 324] width 169 height 33
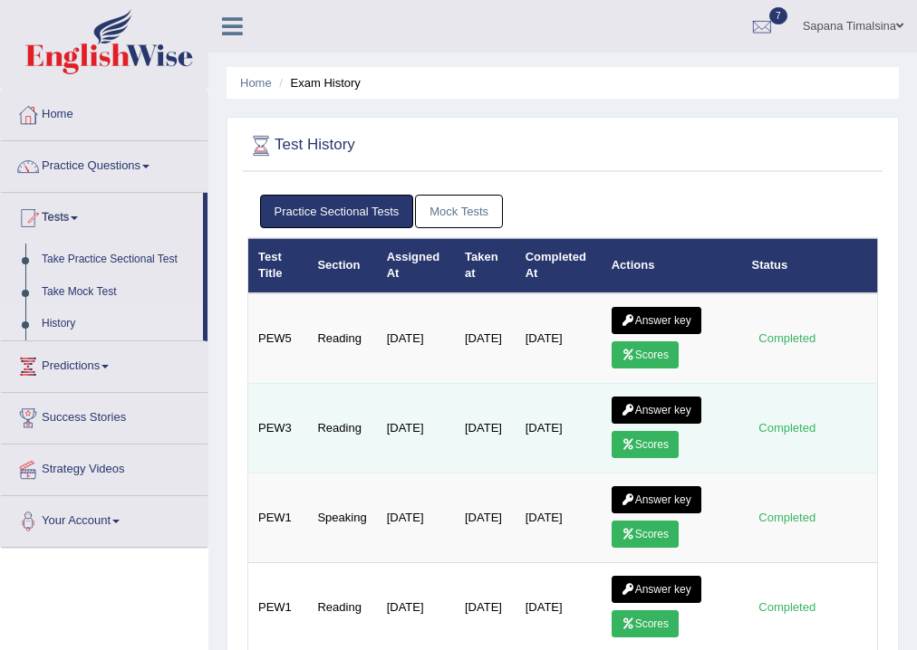
click at [649, 440] on link "Scores" at bounding box center [644, 444] width 67 height 27
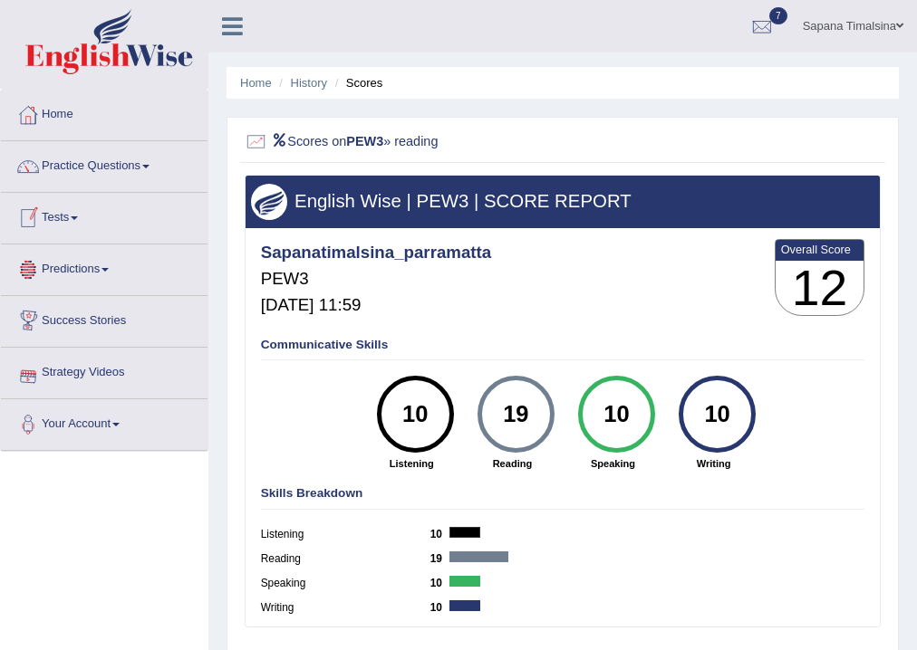
click at [50, 217] on link "Tests" at bounding box center [104, 215] width 207 height 45
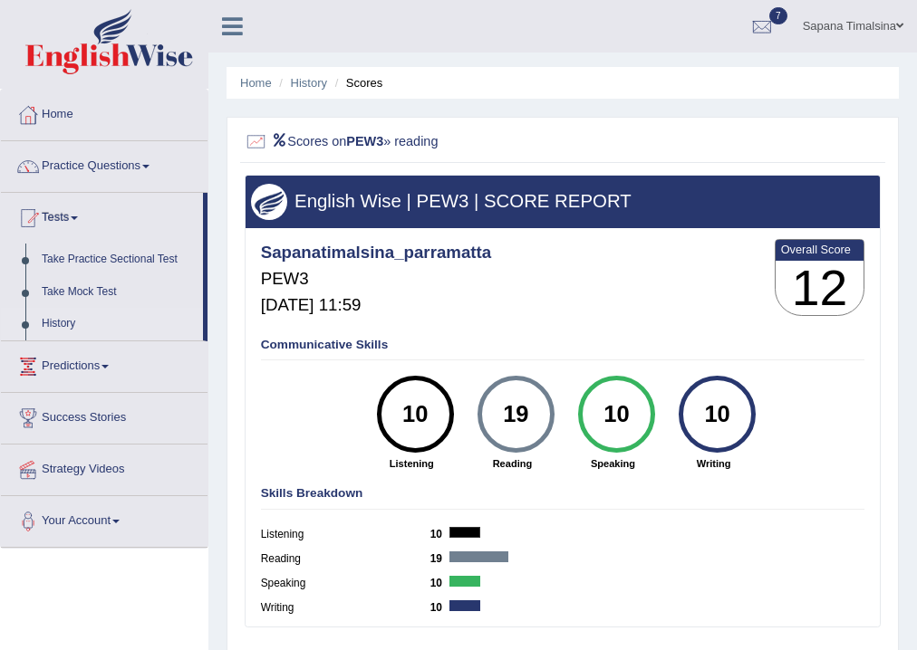
click at [51, 315] on link "History" at bounding box center [118, 324] width 169 height 33
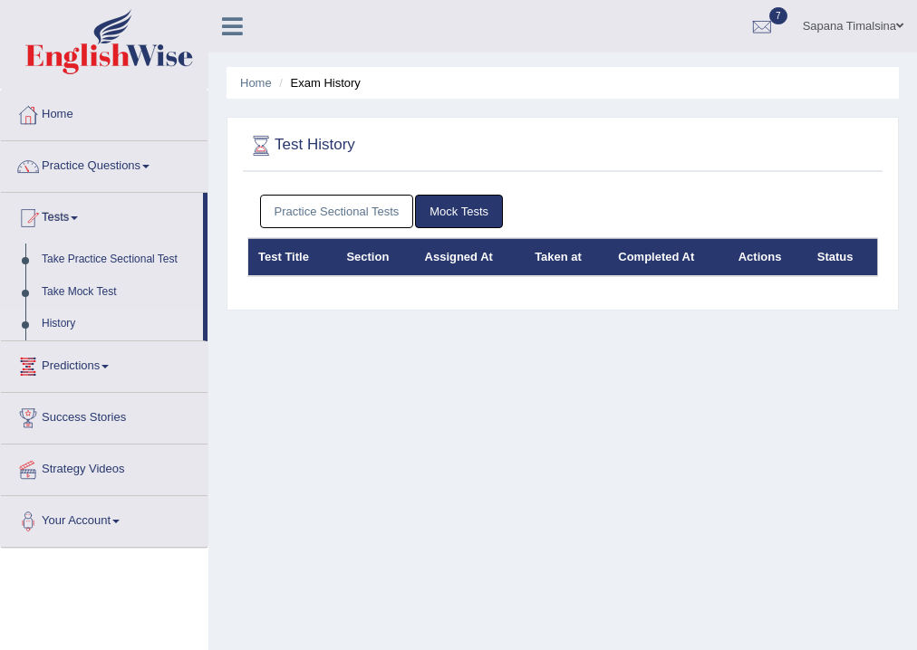
click at [289, 212] on link "Practice Sectional Tests" at bounding box center [337, 212] width 154 height 34
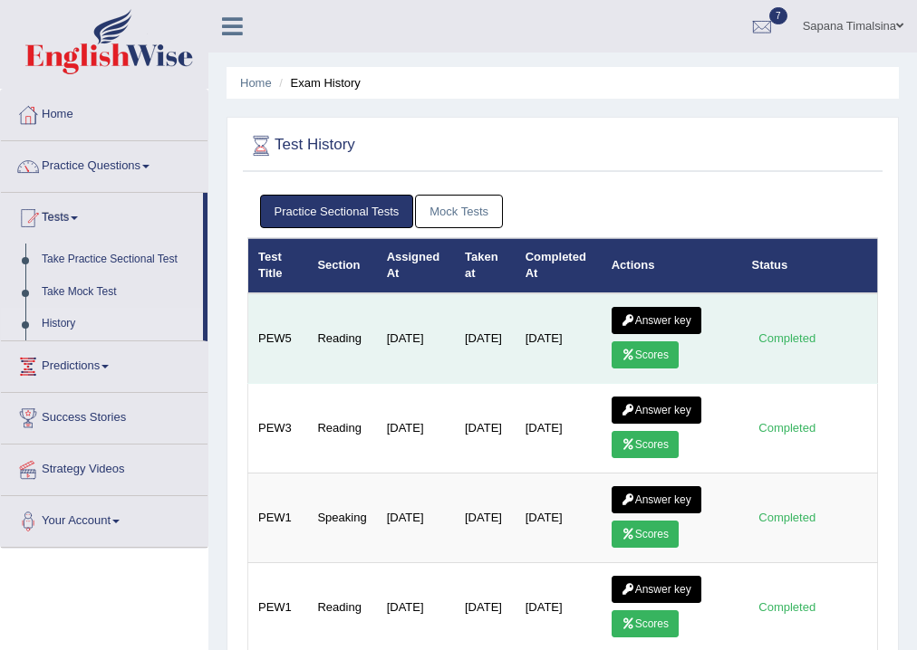
click at [638, 351] on link "Scores" at bounding box center [644, 354] width 67 height 27
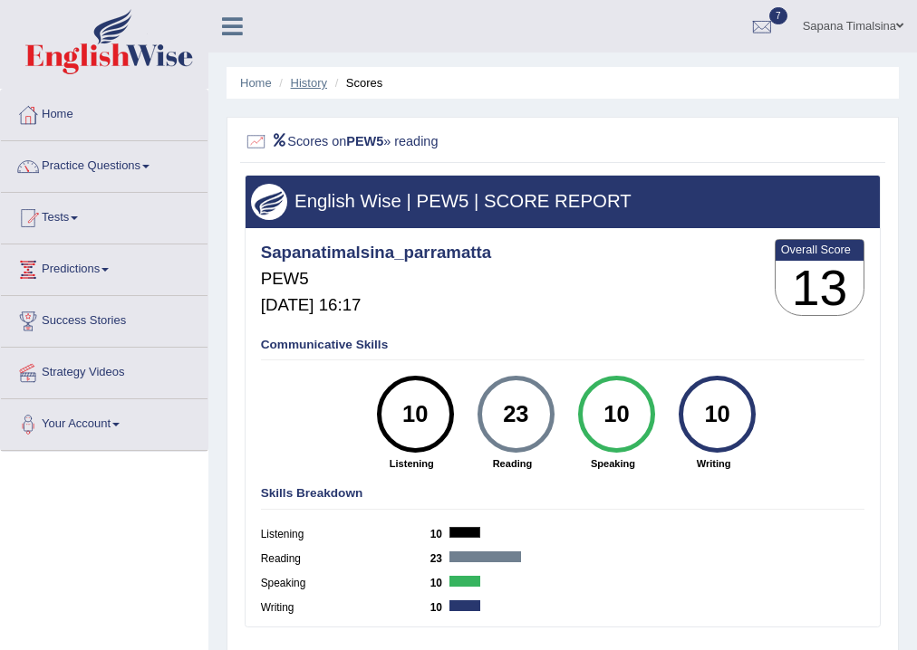
click at [293, 88] on link "History" at bounding box center [309, 83] width 36 height 14
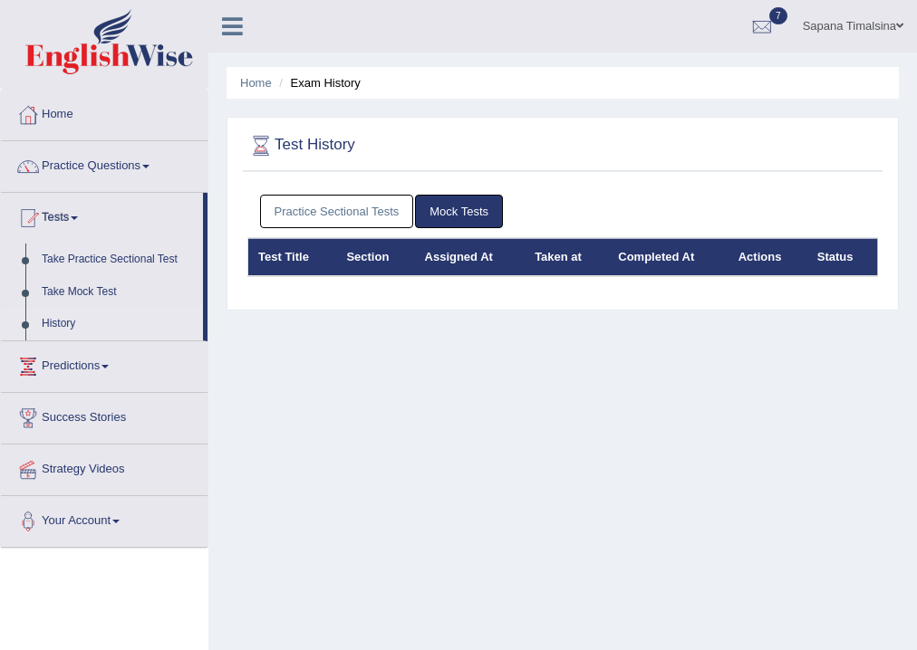
click at [333, 216] on link "Practice Sectional Tests" at bounding box center [337, 212] width 154 height 34
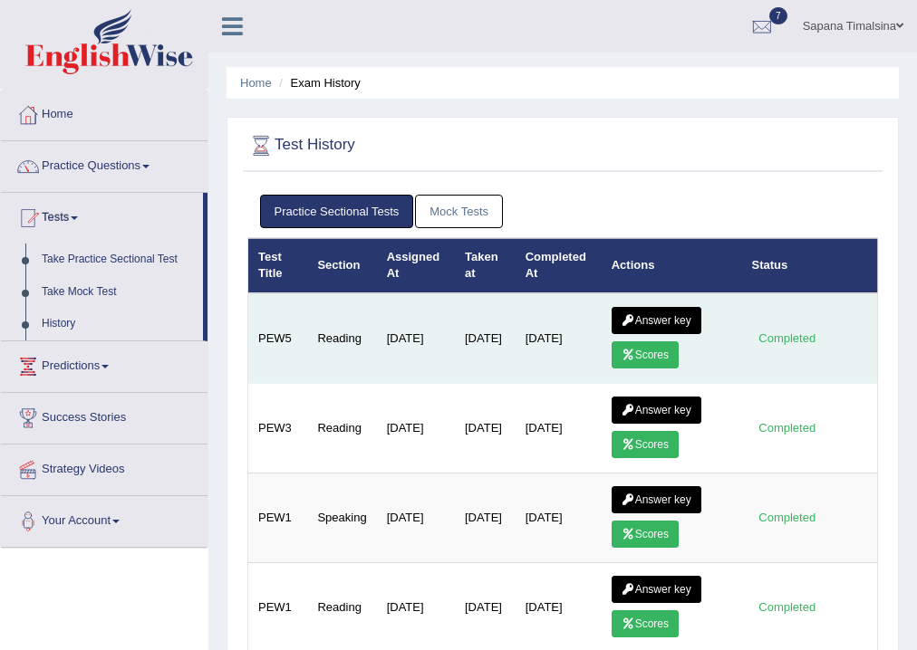
click at [638, 343] on link "Scores" at bounding box center [644, 354] width 67 height 27
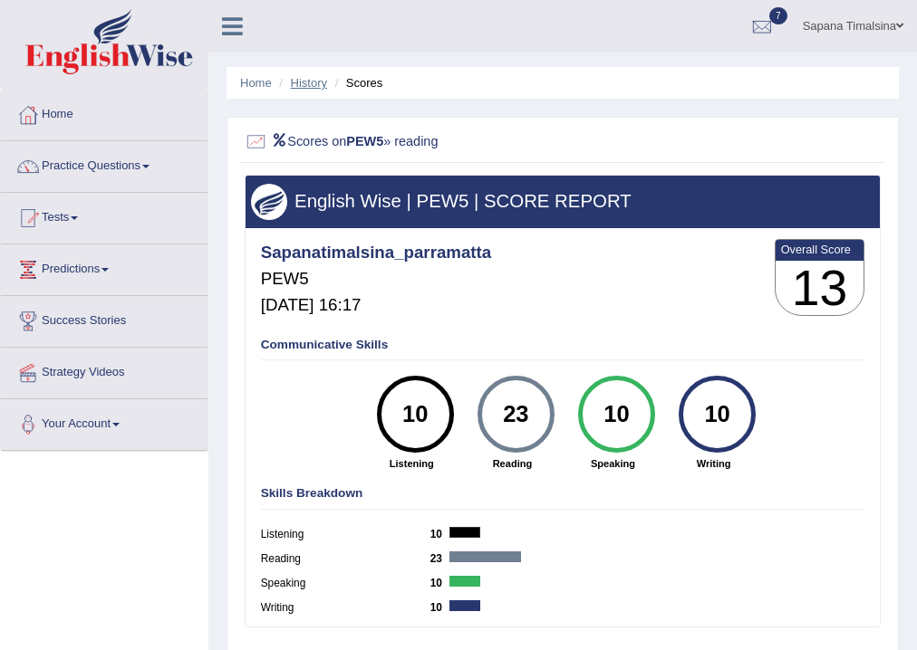
click at [312, 79] on link "History" at bounding box center [309, 83] width 36 height 14
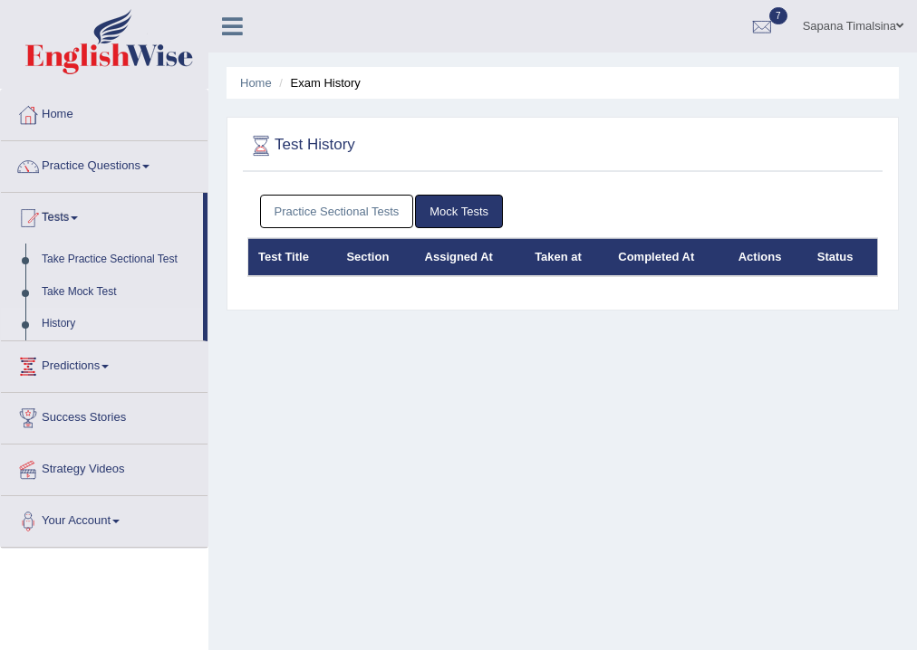
click at [349, 210] on link "Practice Sectional Tests" at bounding box center [337, 212] width 154 height 34
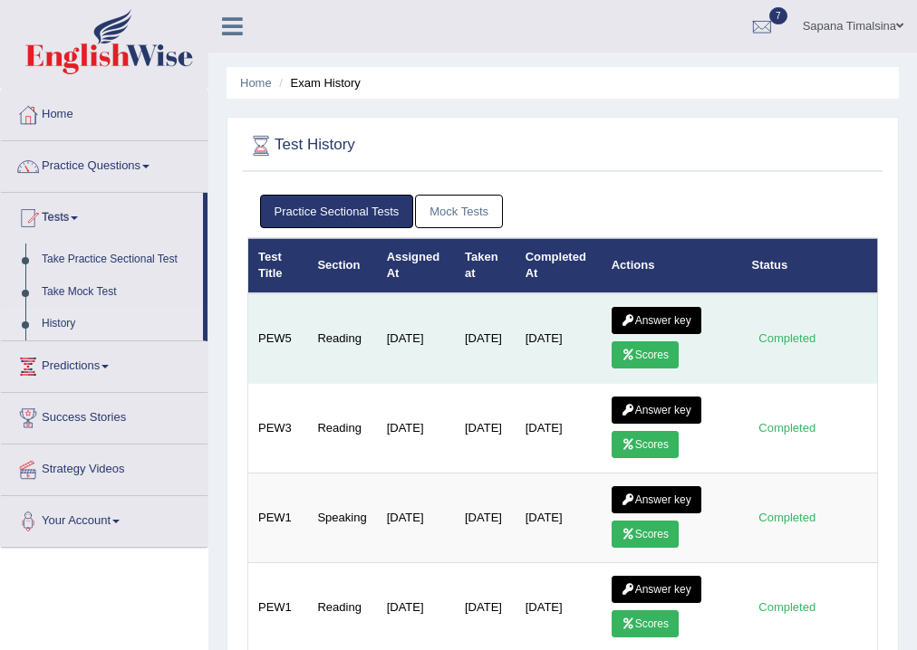
click at [664, 310] on link "Answer key" at bounding box center [656, 320] width 90 height 27
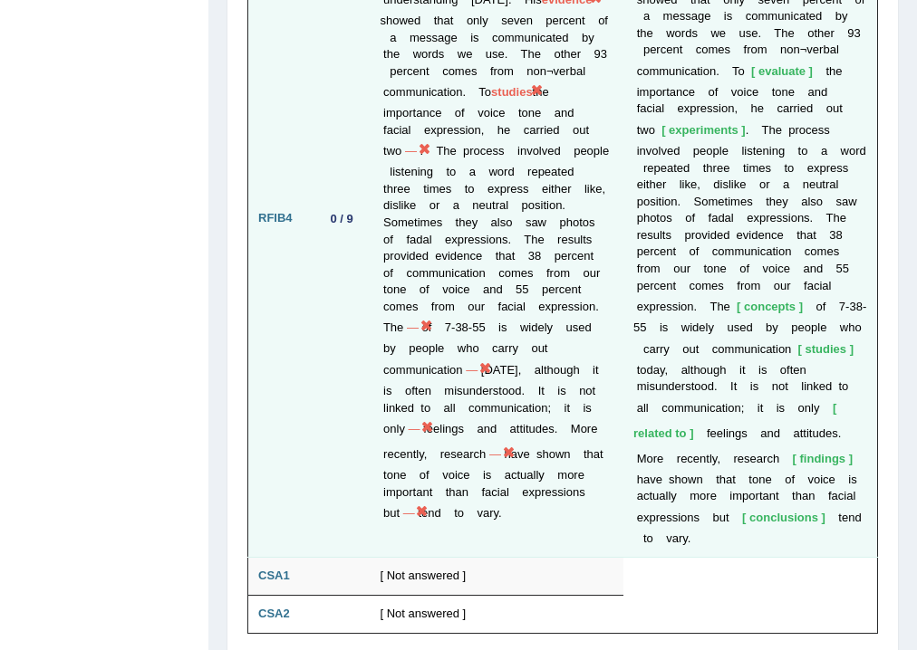
scroll to position [5445, 0]
